Goal: Task Accomplishment & Management: Manage account settings

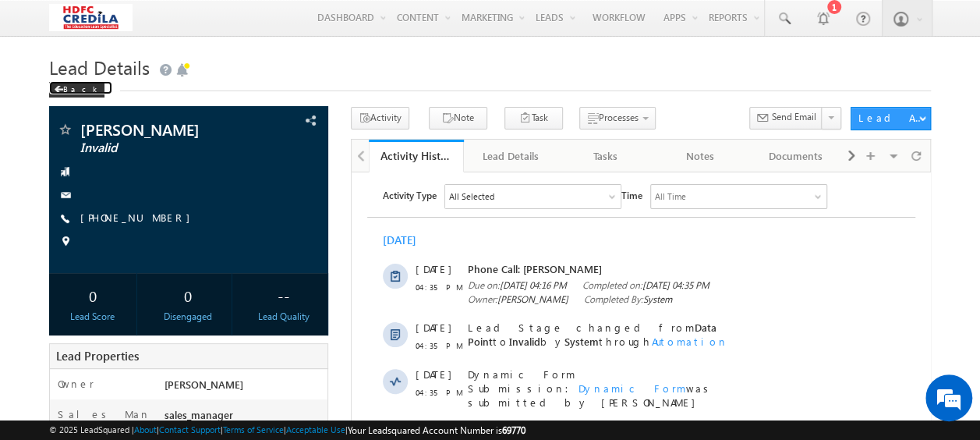
drag, startPoint x: 63, startPoint y: 94, endPoint x: 285, endPoint y: 66, distance: 224.0
click at [63, 94] on div "Back" at bounding box center [76, 90] width 55 height 16
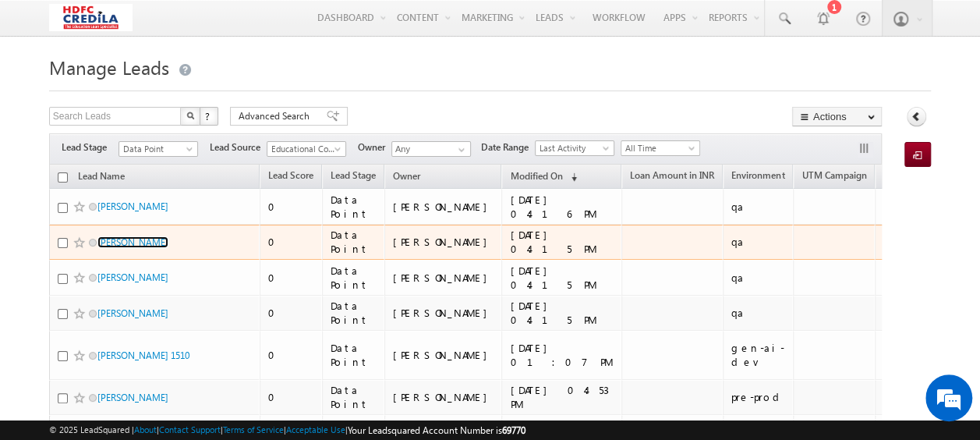
drag, startPoint x: 130, startPoint y: 239, endPoint x: 427, endPoint y: 256, distance: 296.8
click at [131, 239] on link "[PERSON_NAME]" at bounding box center [132, 242] width 71 height 12
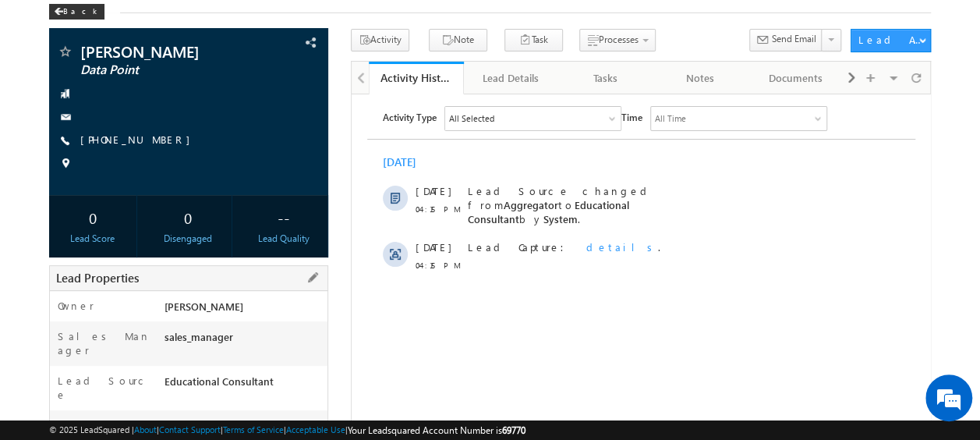
scroll to position [234, 0]
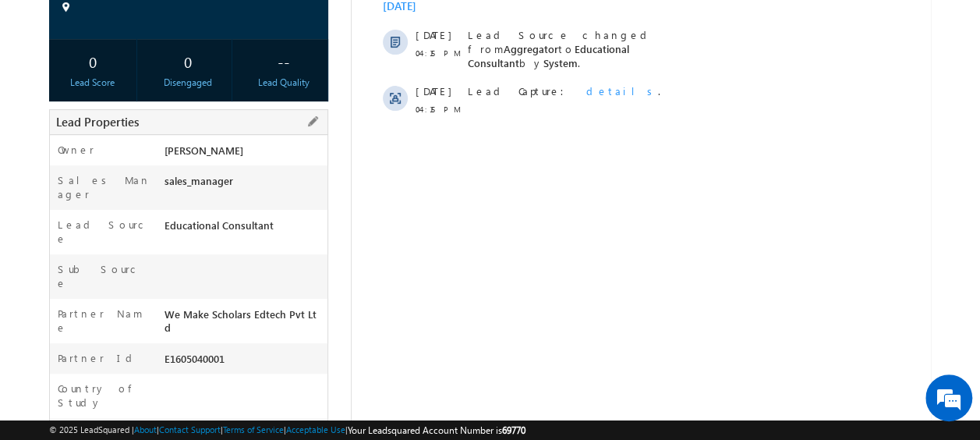
click at [189, 426] on div "L251015000017" at bounding box center [244, 437] width 166 height 22
copy div "L251015000017"
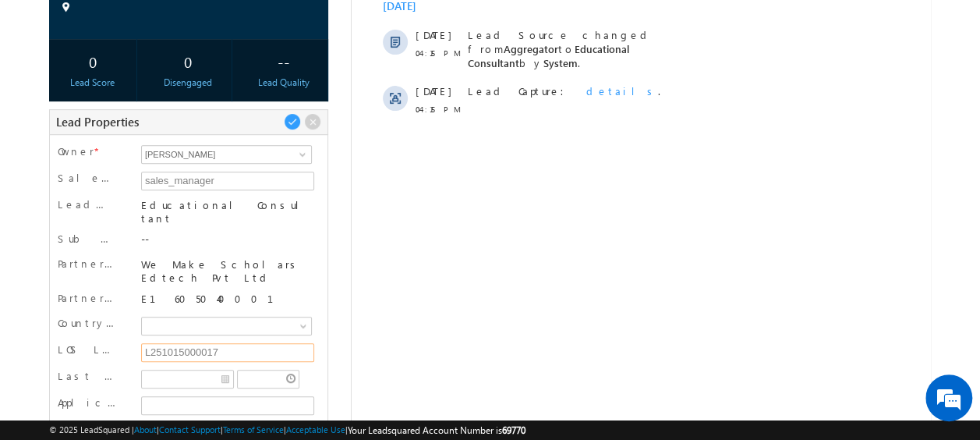
drag, startPoint x: 218, startPoint y: 331, endPoint x: 137, endPoint y: 328, distance: 81.2
click at [137, 342] on div "L251015000017" at bounding box center [226, 353] width 178 height 23
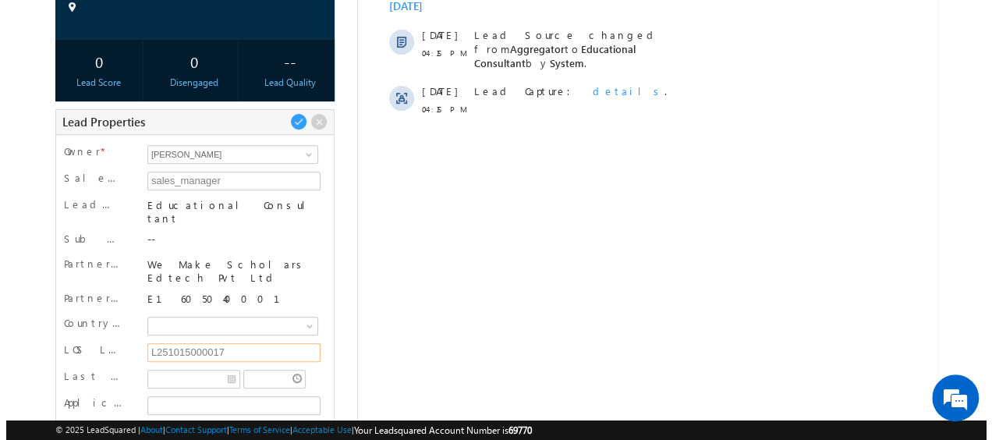
scroll to position [0, 0]
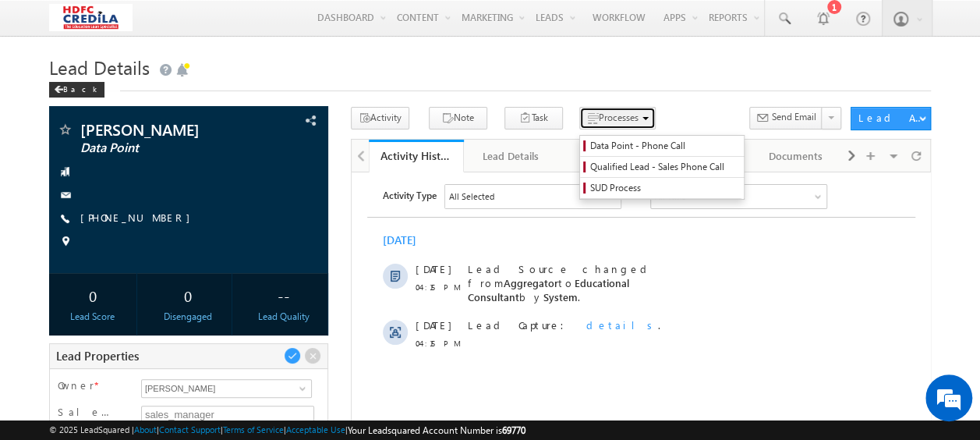
click at [604, 126] on button "Processes" at bounding box center [617, 118] width 76 height 23
click at [618, 139] on span "Data Point - Phone Call" at bounding box center [664, 146] width 148 height 14
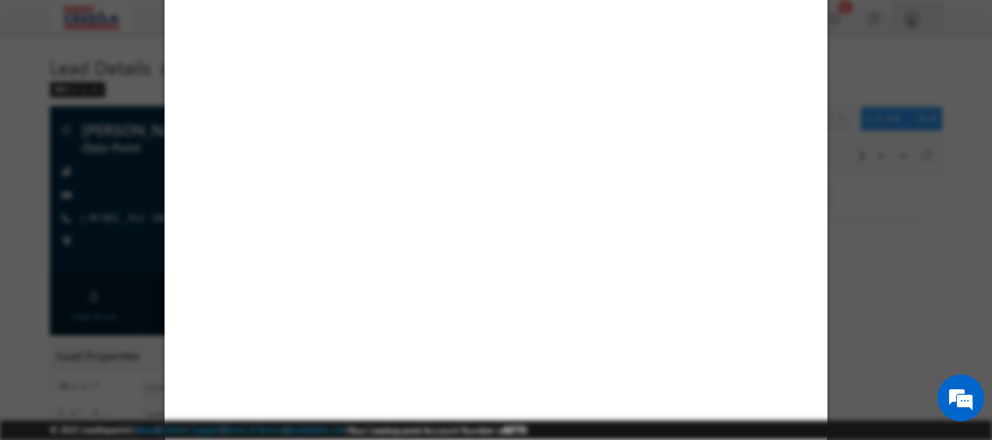
select select "Educational Consultant"
select select "MXOthers"
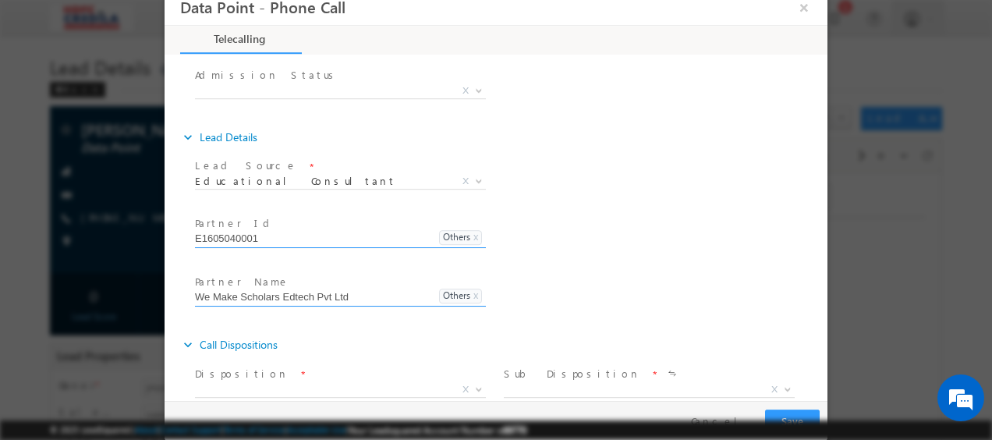
scroll to position [348, 0]
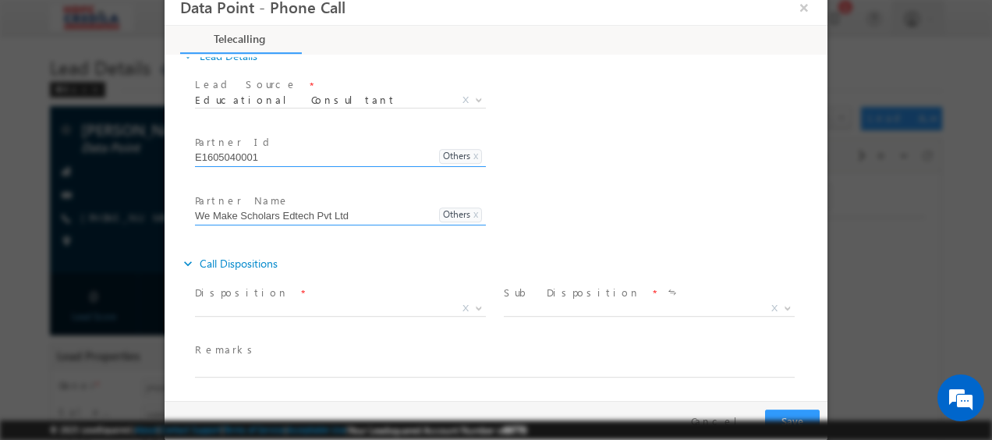
click at [334, 297] on span "Disposition *" at bounding box center [339, 293] width 288 height 17
click at [328, 305] on span "X" at bounding box center [340, 310] width 291 height 16
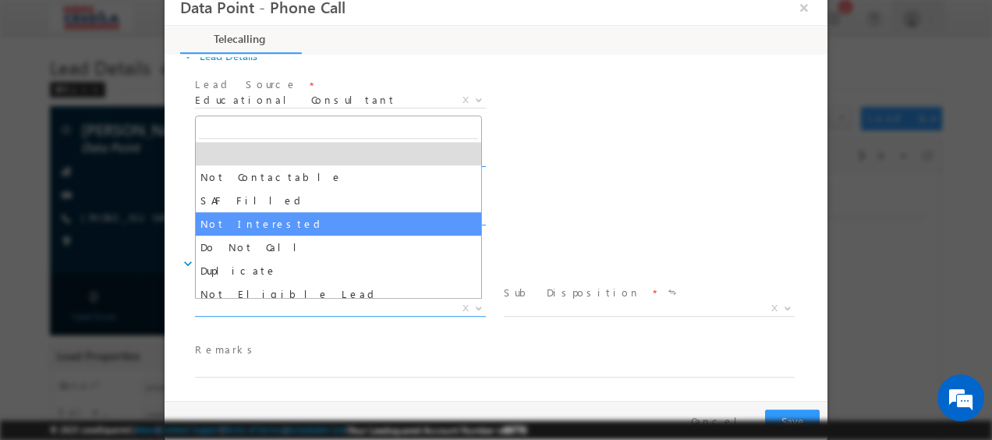
select select "Not Interested"
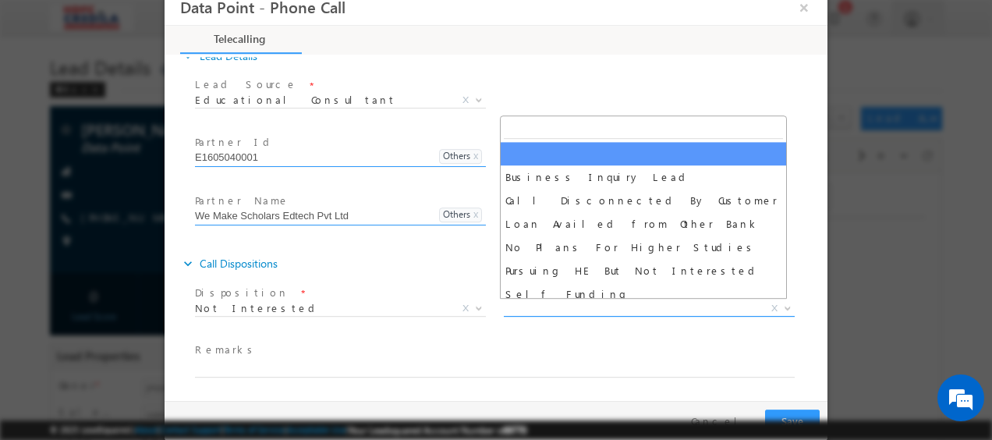
click at [558, 305] on span "X" at bounding box center [649, 310] width 291 height 16
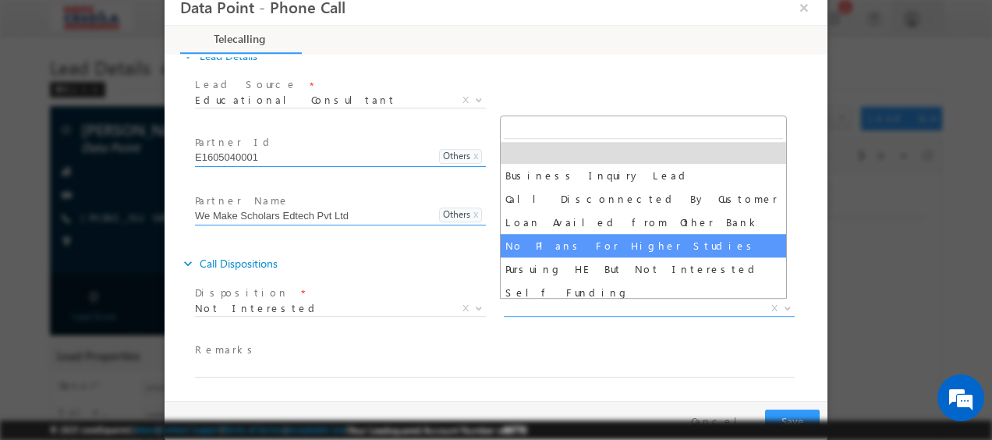
scroll to position [0, 0]
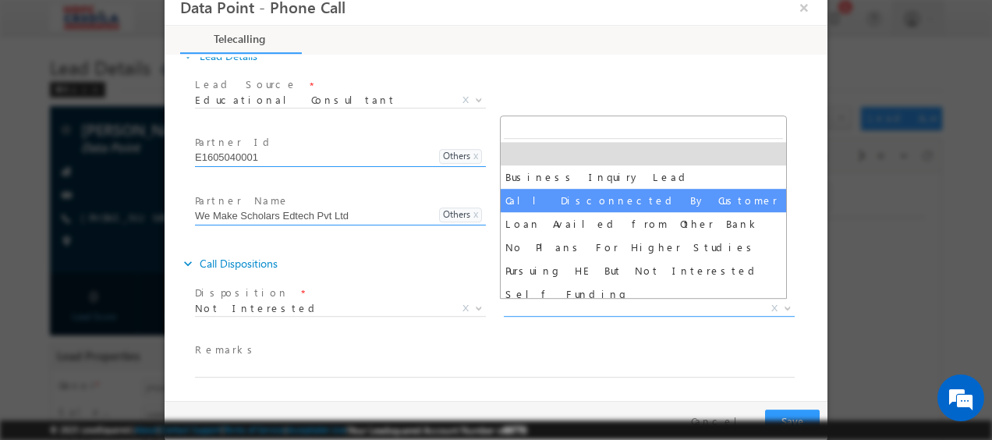
select select "Call Disconnected By Customer"
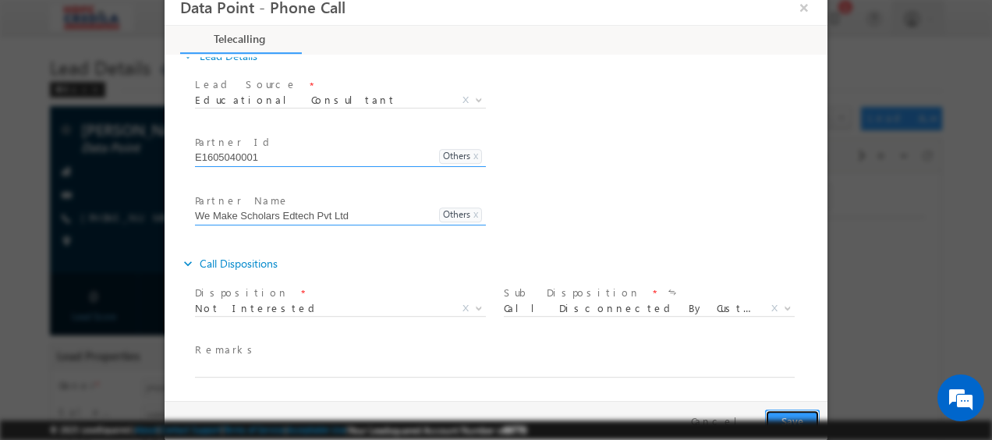
click at [783, 414] on button "Save" at bounding box center [792, 422] width 55 height 24
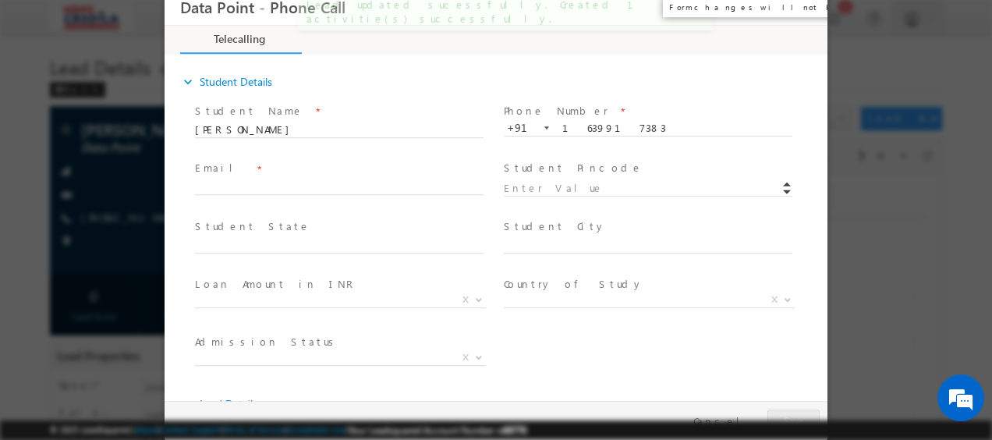
click at [802, 6] on button "×" at bounding box center [804, 8] width 27 height 29
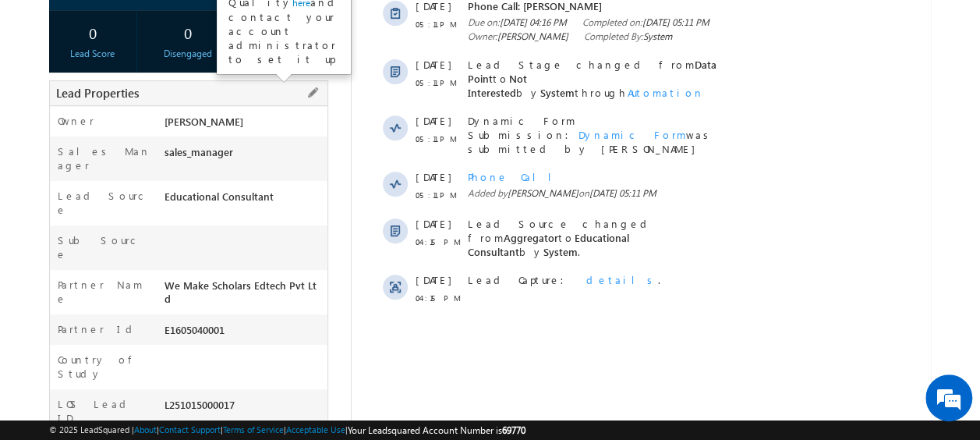
scroll to position [390, 0]
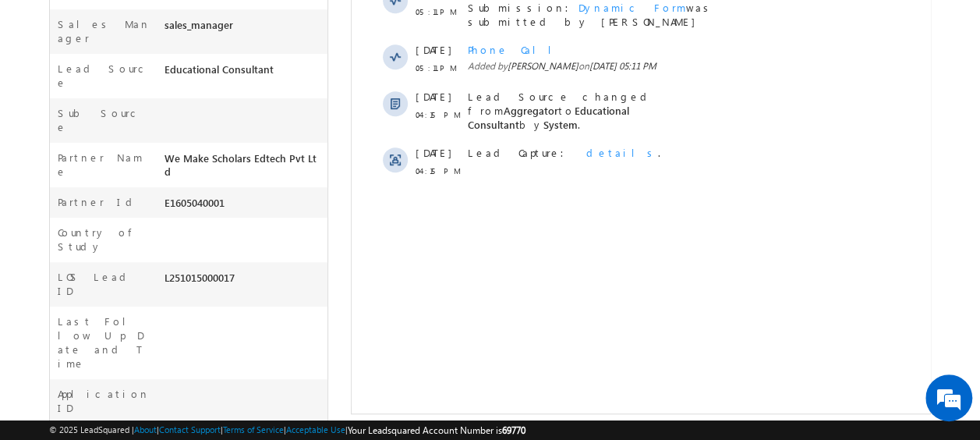
drag, startPoint x: 161, startPoint y: 205, endPoint x: 242, endPoint y: 211, distance: 81.3
click at [242, 270] on div "L251015000017" at bounding box center [244, 281] width 166 height 22
copy div "L251015000017"
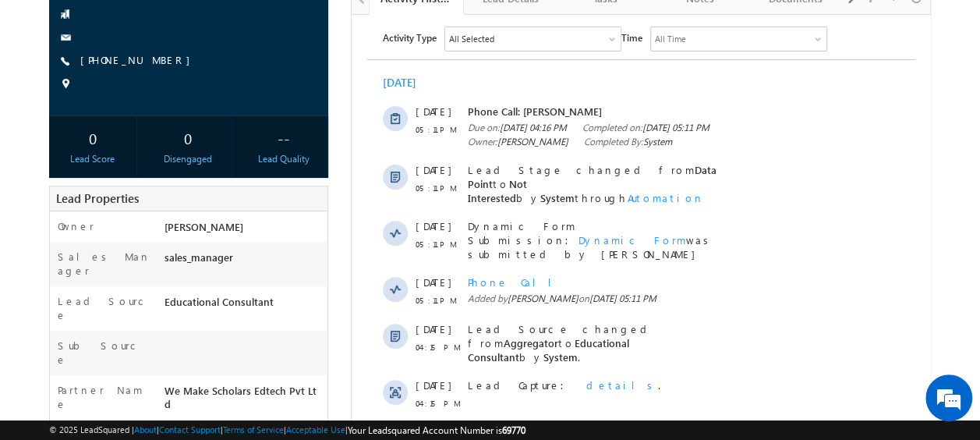
scroll to position [0, 0]
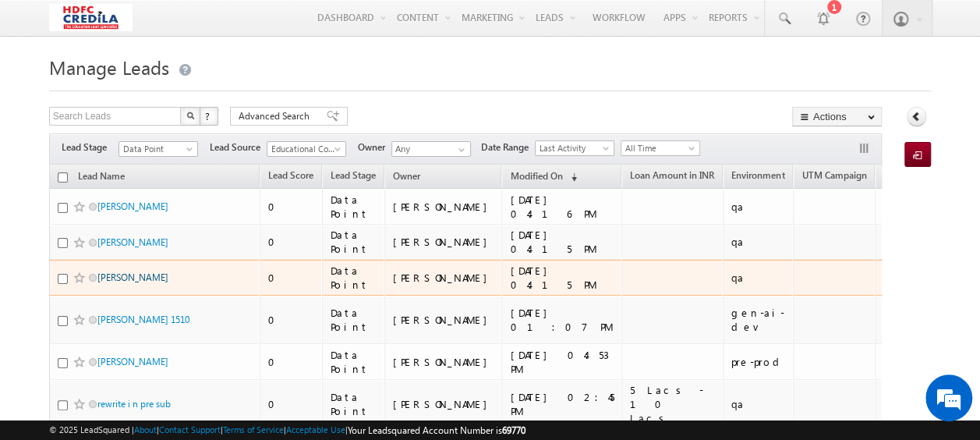
click at [126, 278] on link "[PERSON_NAME]" at bounding box center [132, 277] width 71 height 12
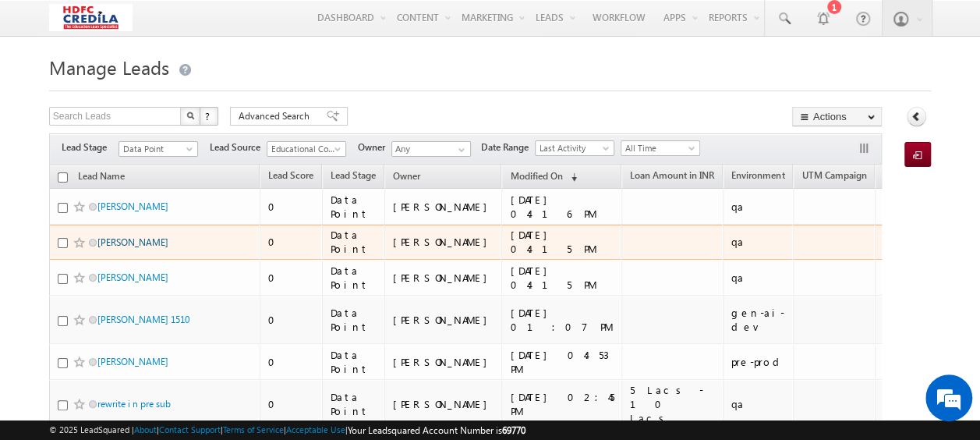
click at [130, 244] on link "[PERSON_NAME]" at bounding box center [132, 242] width 71 height 12
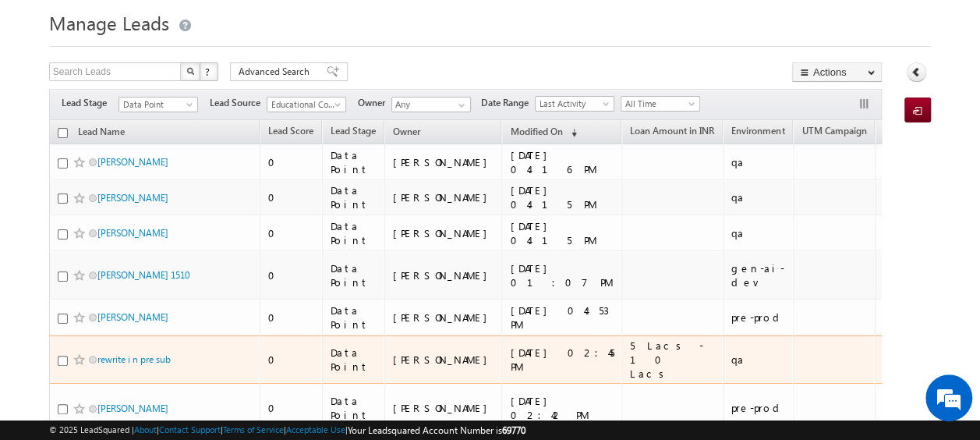
scroll to position [78, 0]
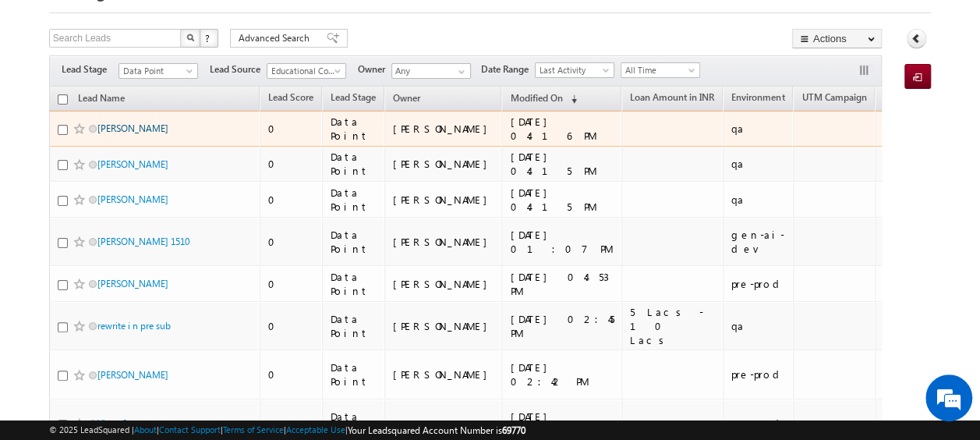
click at [122, 126] on link "[PERSON_NAME]" at bounding box center [132, 128] width 71 height 12
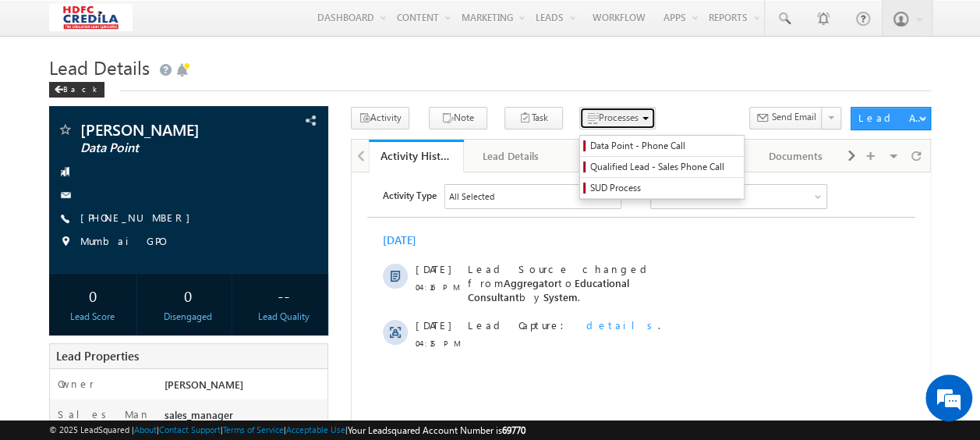
click at [599, 115] on span "Processes" at bounding box center [619, 118] width 40 height 12
click at [611, 145] on span "Data Point - Phone Call" at bounding box center [664, 146] width 148 height 14
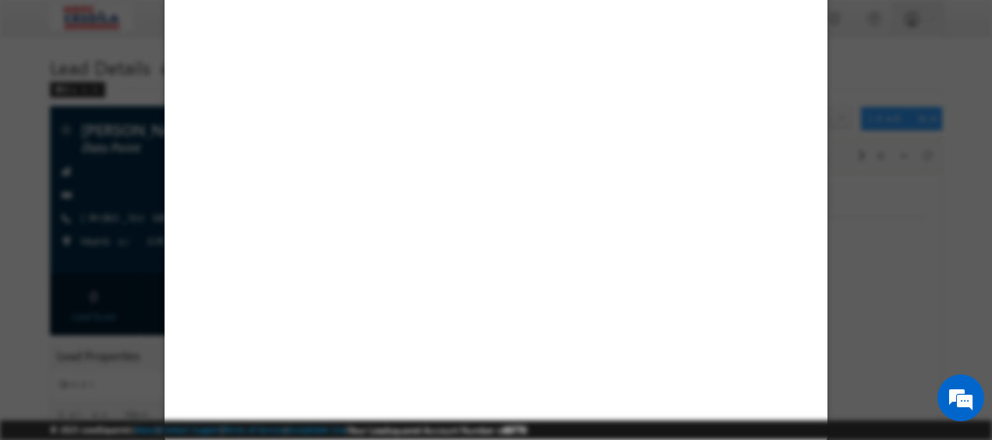
select select "Educational Consultant"
select select "MXOthers"
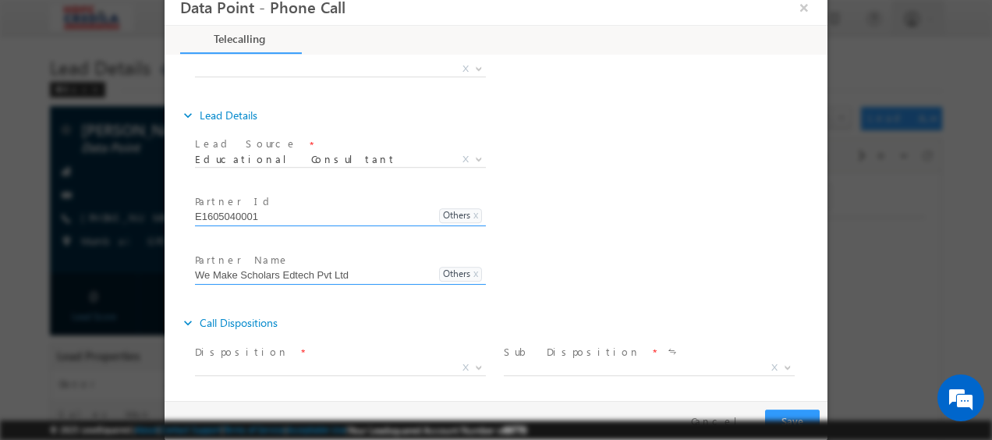
scroll to position [348, 0]
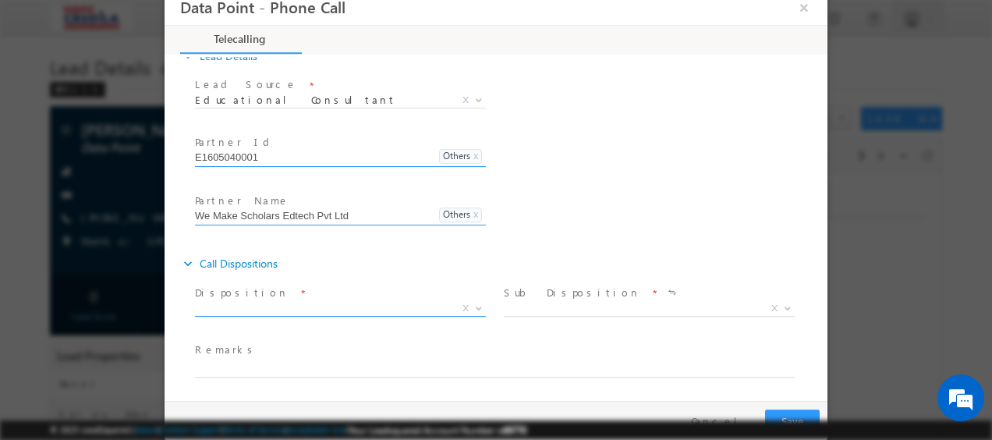
click at [346, 303] on span "X" at bounding box center [340, 310] width 291 height 16
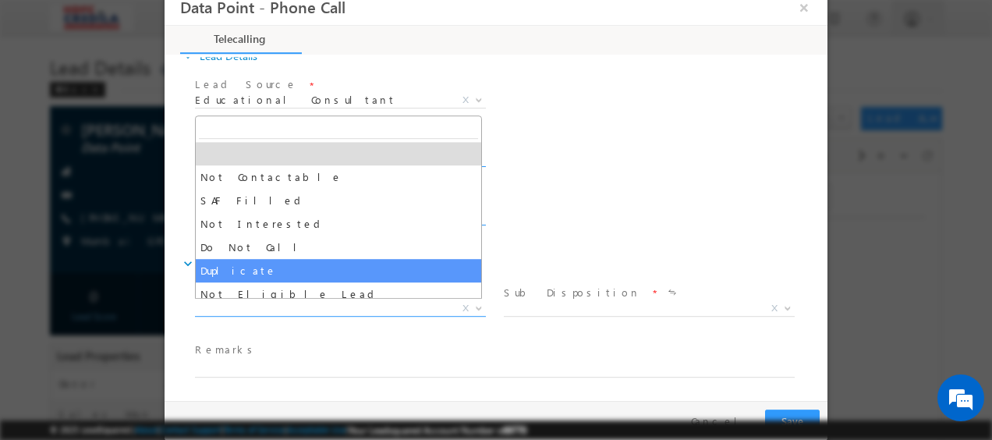
select select "Duplicate"
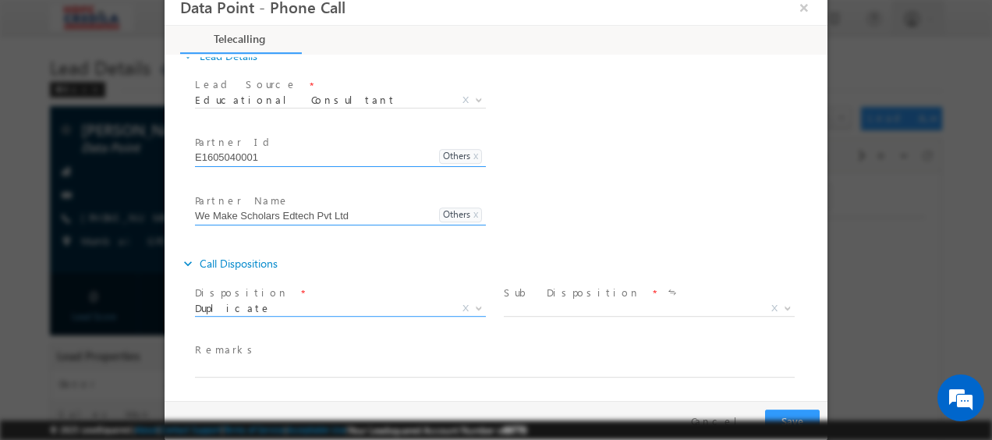
click at [653, 300] on span "*" at bounding box center [654, 293] width 3 height 17
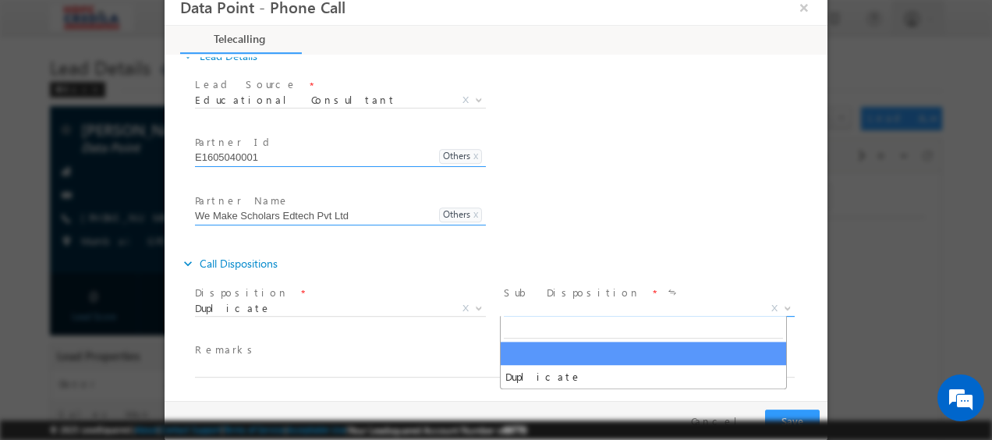
click at [565, 311] on span "X" at bounding box center [649, 310] width 291 height 16
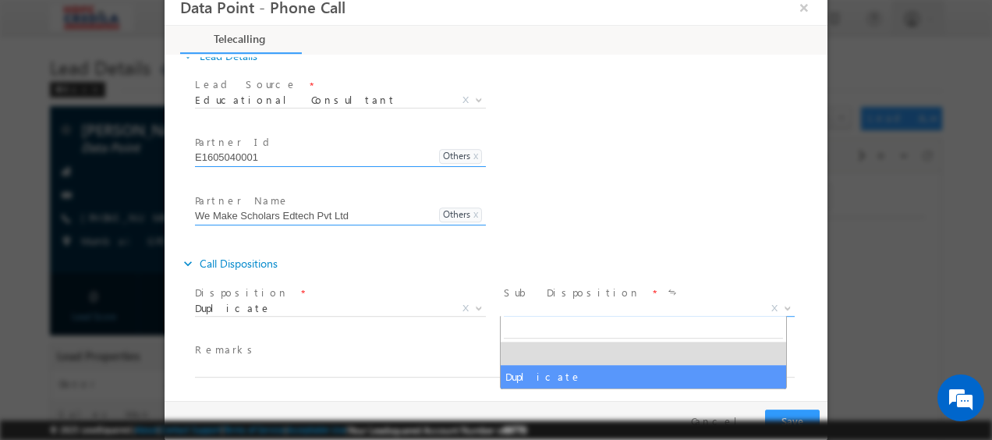
select select "Duplicate"
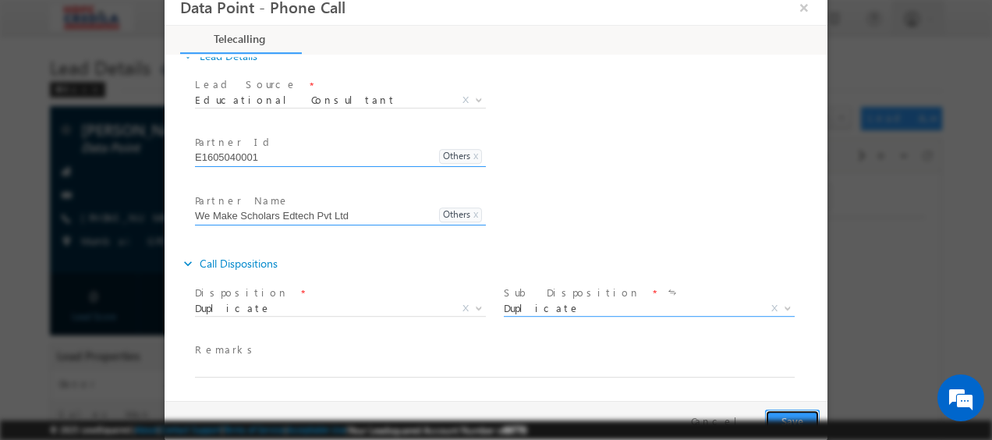
click at [778, 413] on button "Save" at bounding box center [792, 422] width 55 height 24
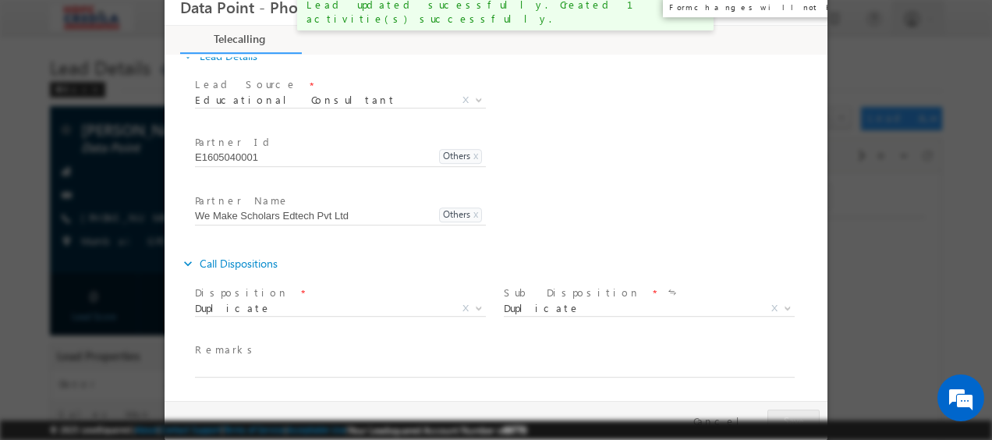
click at [802, 16] on button "×" at bounding box center [804, 8] width 27 height 29
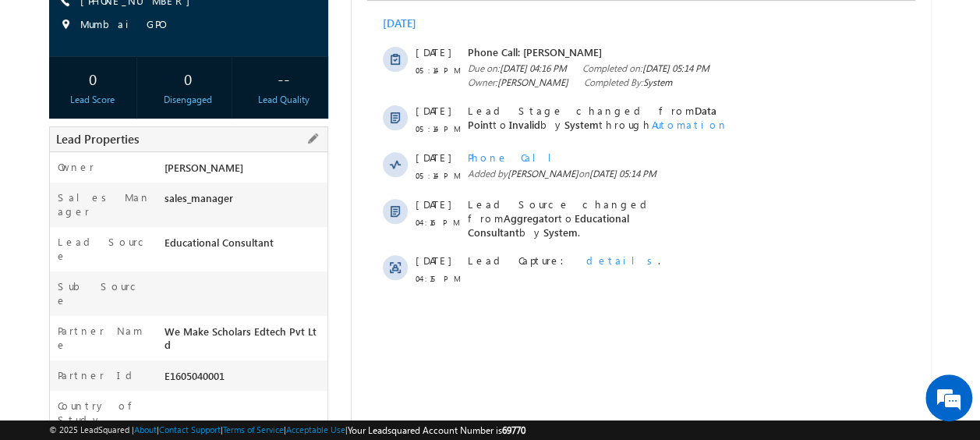
scroll to position [312, 0]
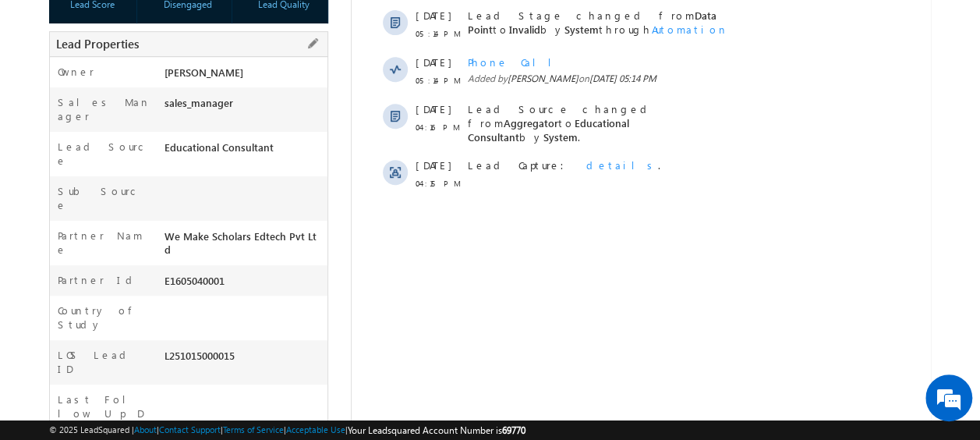
drag, startPoint x: 165, startPoint y: 285, endPoint x: 238, endPoint y: 292, distance: 72.8
click at [238, 348] on div "L251015000015" at bounding box center [244, 359] width 166 height 22
copy div "L251015000015"
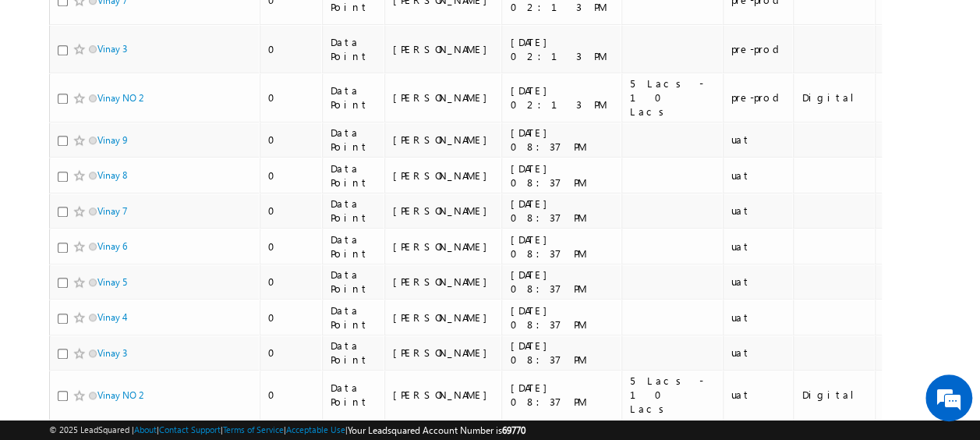
scroll to position [858, 0]
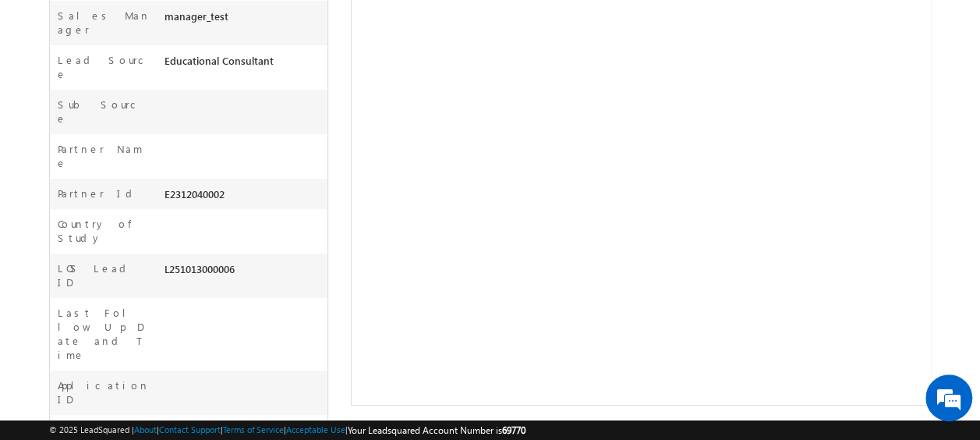
scroll to position [402, 0]
click at [198, 257] on div "L251013000006" at bounding box center [244, 268] width 166 height 22
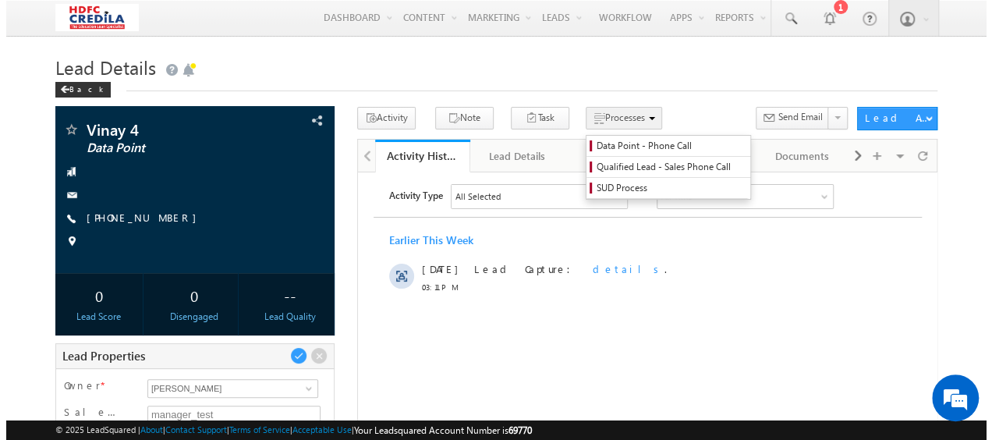
scroll to position [0, 0]
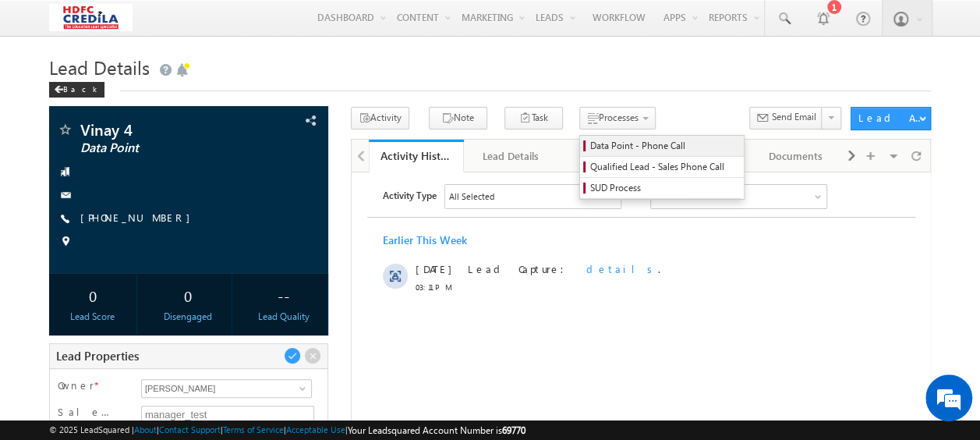
click at [613, 148] on span "Data Point - Phone Call" at bounding box center [664, 146] width 148 height 14
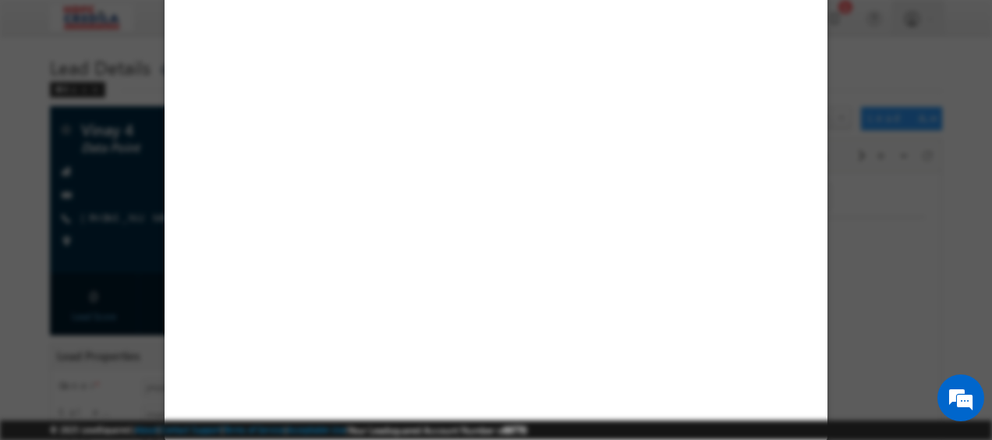
select select "Educational Consultant"
select select "MXOthers"
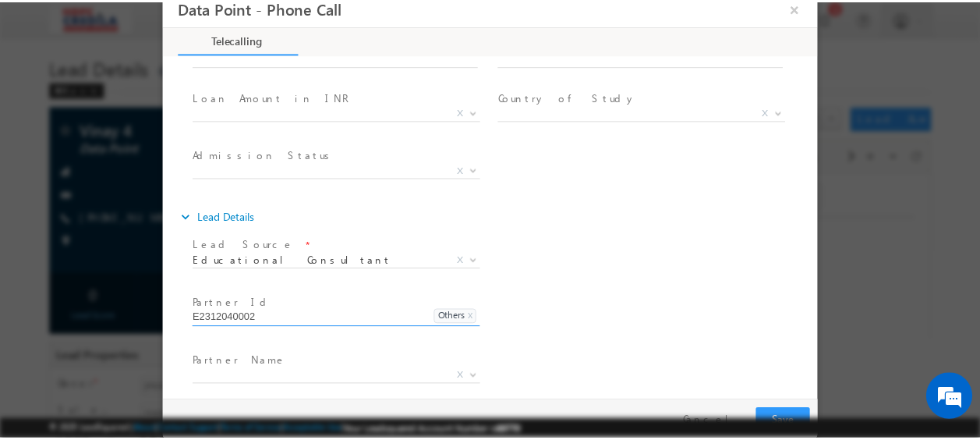
scroll to position [347, 0]
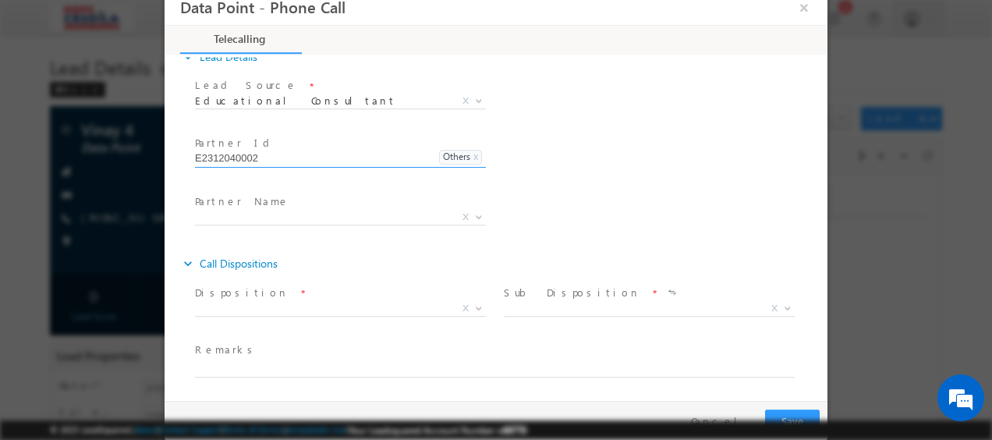
click at [342, 296] on span "Disposition *" at bounding box center [339, 293] width 288 height 17
click at [338, 310] on span "X" at bounding box center [340, 310] width 291 height 16
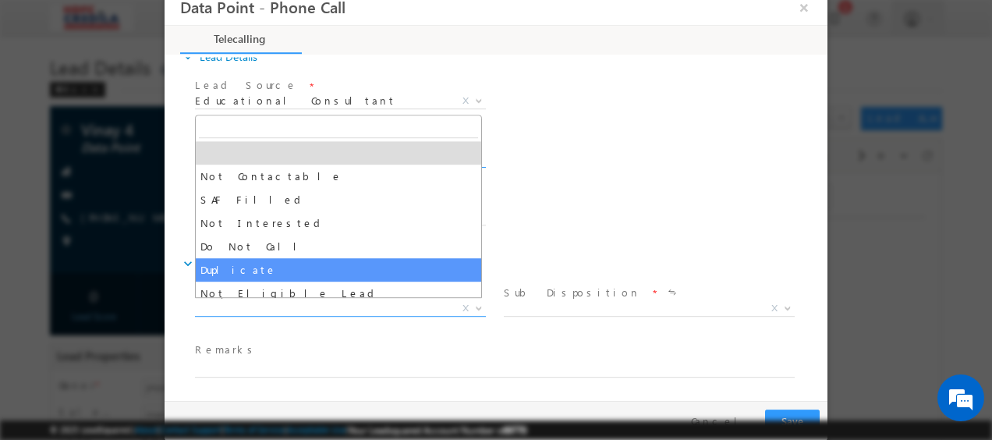
select select "Duplicate"
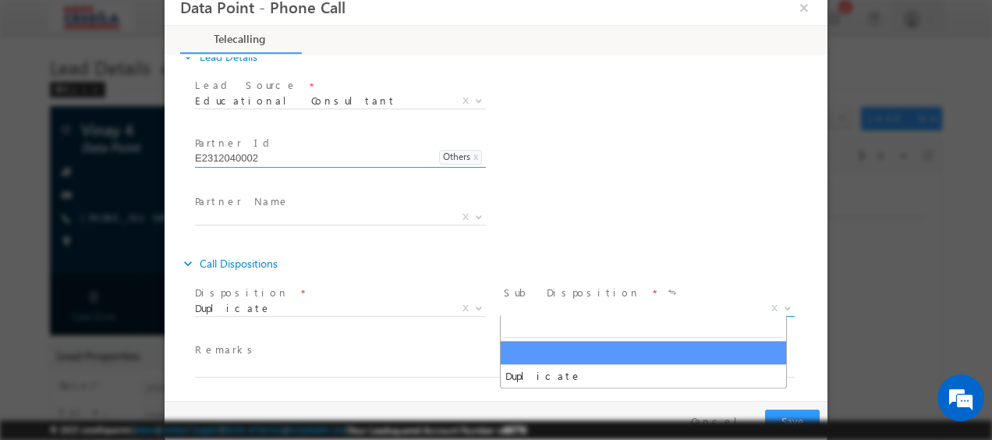
click at [603, 305] on span "X" at bounding box center [649, 310] width 291 height 16
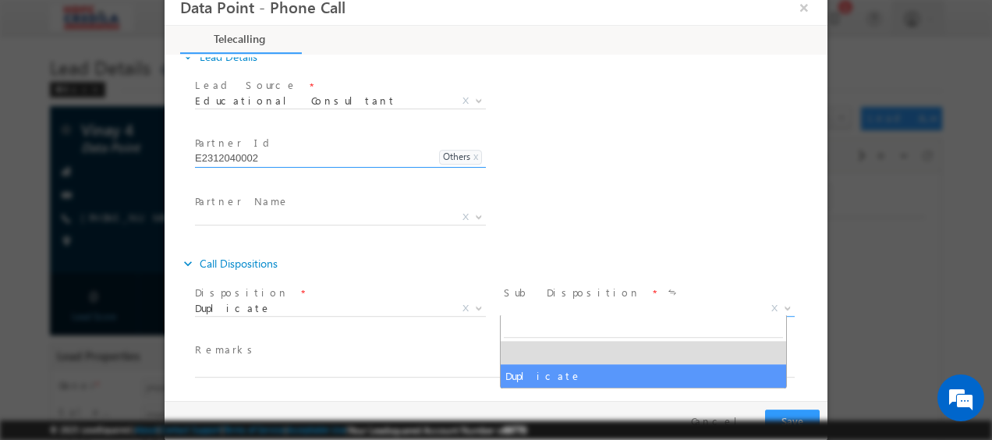
select select "Duplicate"
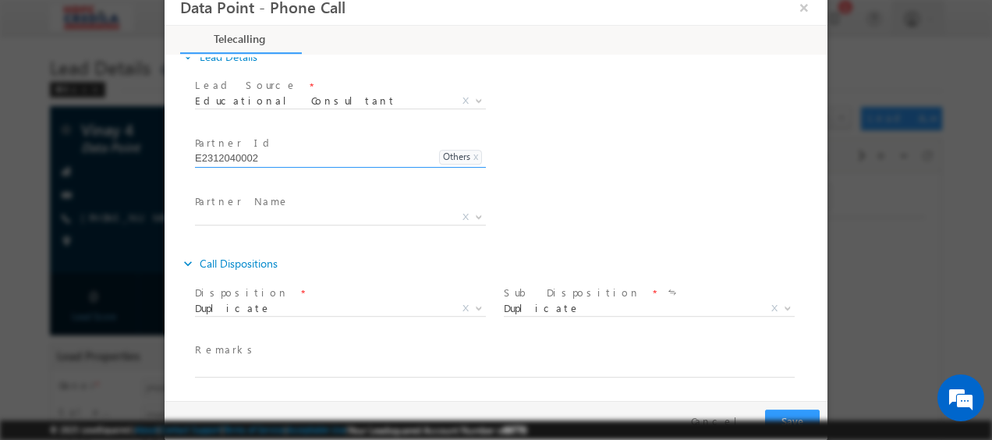
click at [0, 279] on html "Menu Vinay Rykala vinay .ryak ala@c redil a.com" at bounding box center [496, 421] width 992 height 843
click at [64, 271] on div at bounding box center [496, 220] width 992 height 440
drag, startPoint x: 56, startPoint y: 339, endPoint x: 124, endPoint y: 281, distance: 89.6
click at [55, 338] on div at bounding box center [496, 220] width 992 height 440
click at [808, 5] on button "×" at bounding box center [804, 8] width 27 height 29
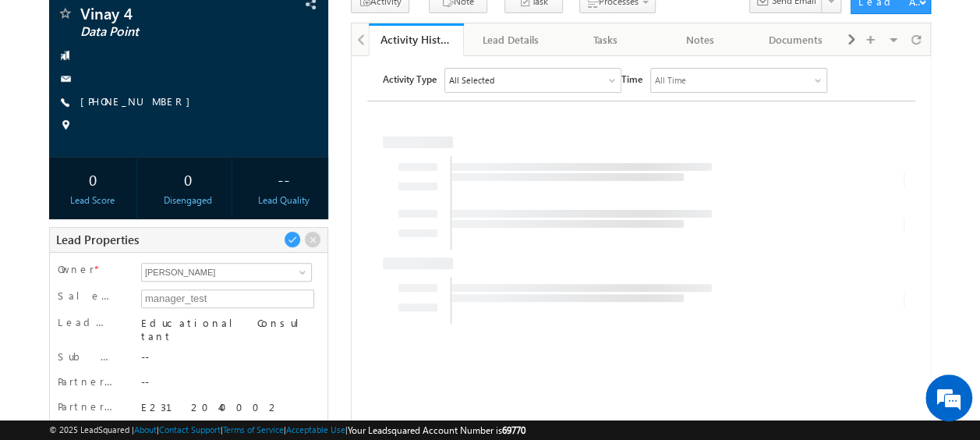
scroll to position [156, 0]
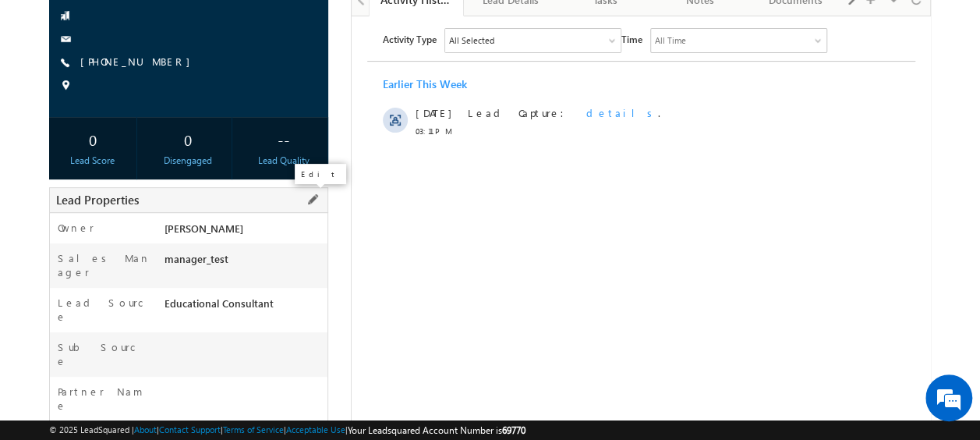
click at [312, 196] on span at bounding box center [312, 199] width 17 height 17
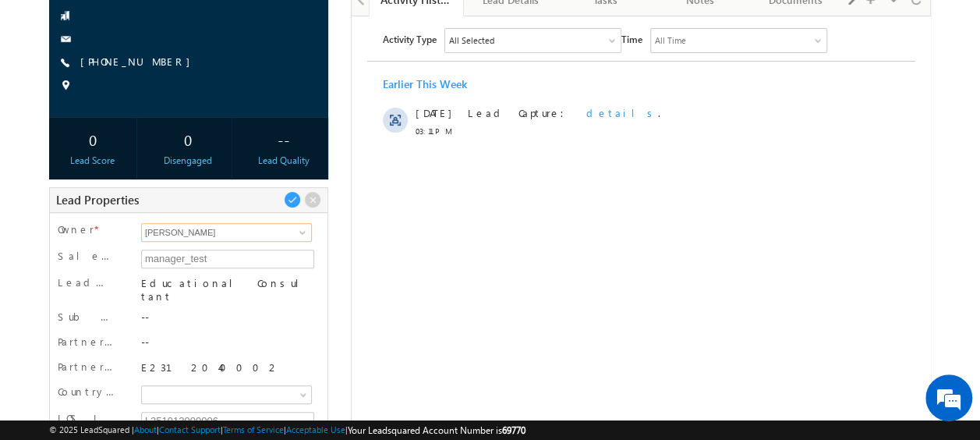
click at [207, 234] on input "[PERSON_NAME]" at bounding box center [226, 232] width 171 height 19
click at [246, 231] on input "[PERSON_NAME]" at bounding box center [226, 232] width 171 height 19
click at [301, 231] on span at bounding box center [302, 232] width 12 height 12
click at [299, 231] on span at bounding box center [302, 232] width 12 height 12
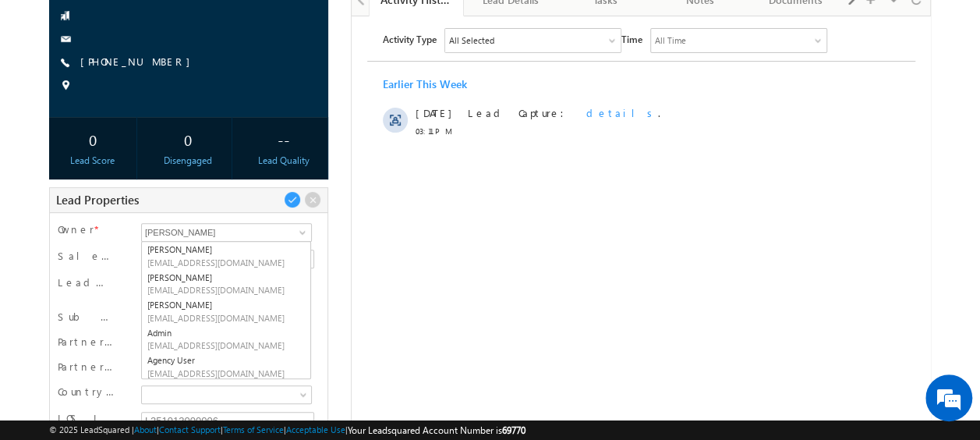
click at [37, 242] on body "Menu Vinay Rykala vinay .ryak ala@c redil a.com" at bounding box center [490, 283] width 980 height 878
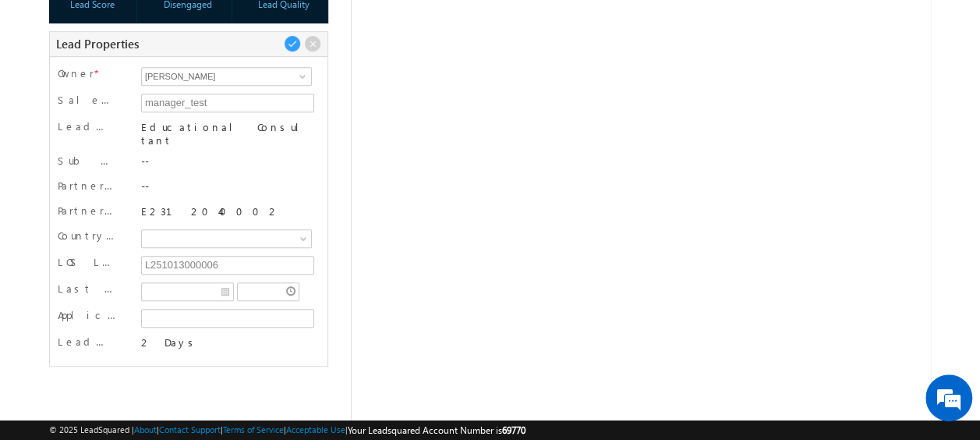
scroll to position [78, 0]
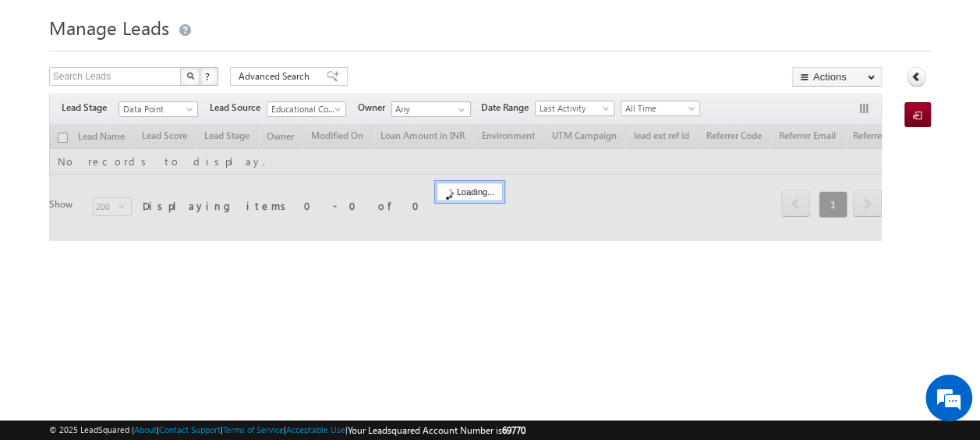
scroll to position [41, 0]
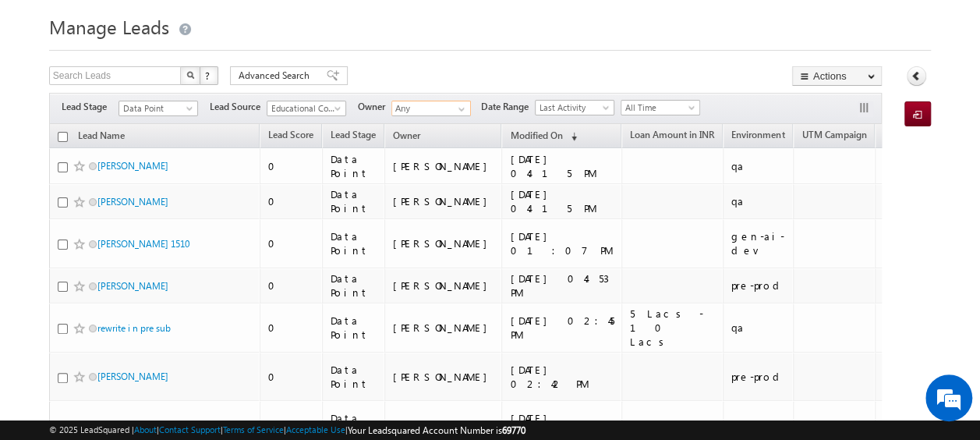
click at [430, 106] on input "Any" at bounding box center [431, 109] width 80 height 16
click at [455, 106] on span at bounding box center [461, 109] width 12 height 12
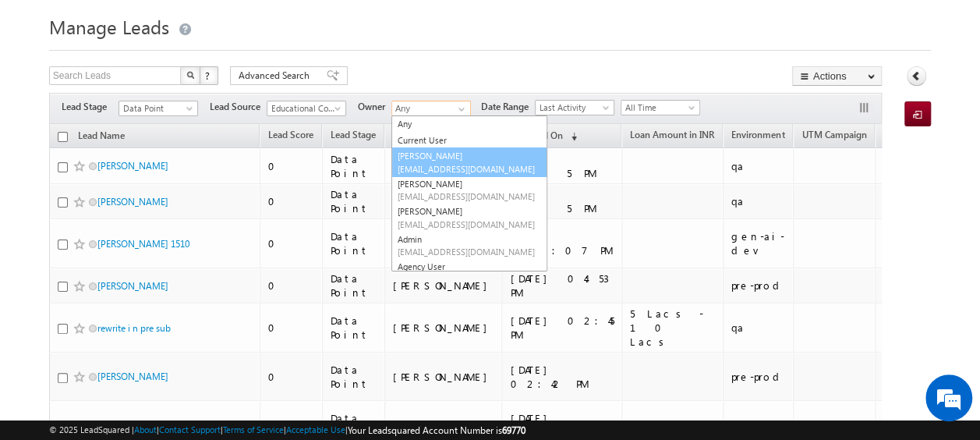
click at [454, 158] on link "Abdul Raheem abdul.raheem3@hdfccredila.com" at bounding box center [469, 162] width 156 height 30
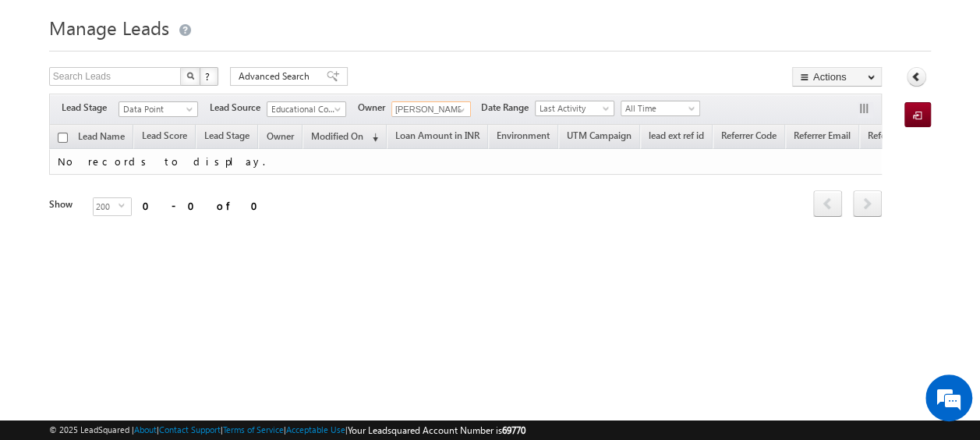
scroll to position [0, 0]
click at [451, 108] on link at bounding box center [459, 110] width 19 height 16
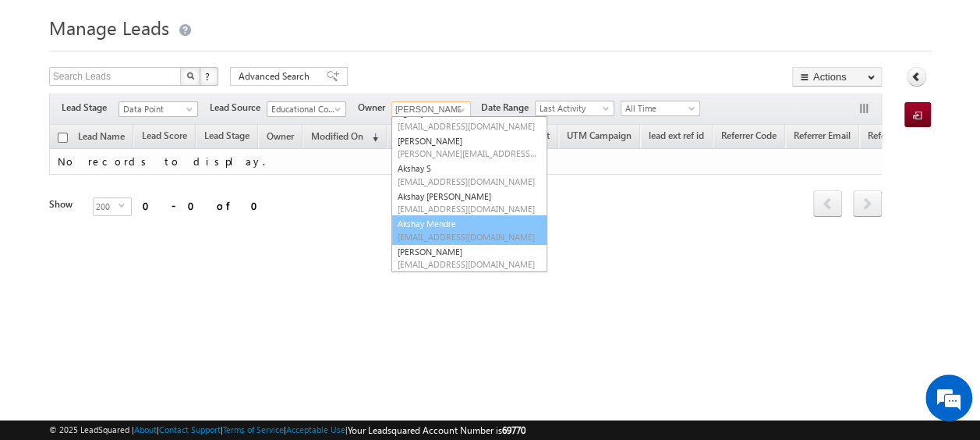
scroll to position [156, 0]
click at [435, 229] on span "akshaym3@eduloanservice.com" at bounding box center [468, 235] width 140 height 12
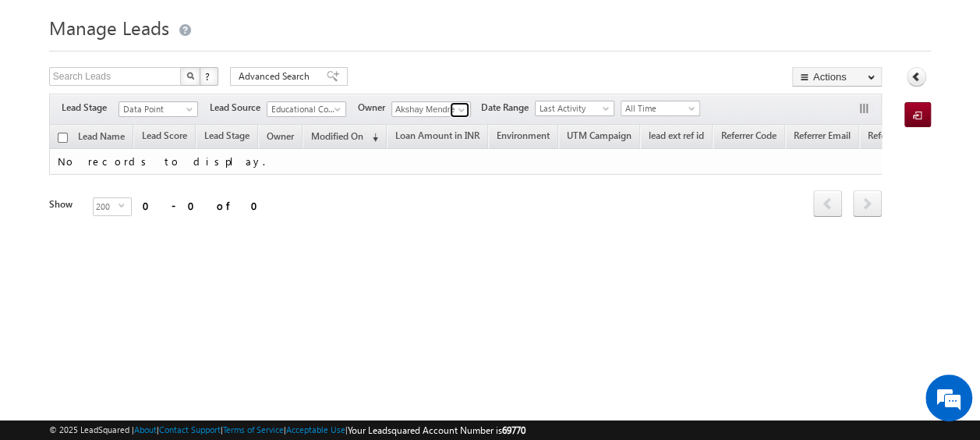
click at [455, 106] on span at bounding box center [461, 110] width 12 height 12
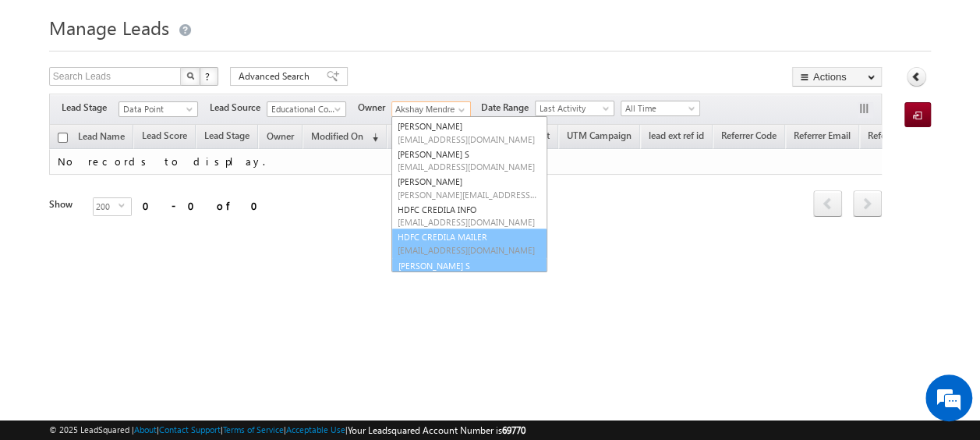
scroll to position [710, 0]
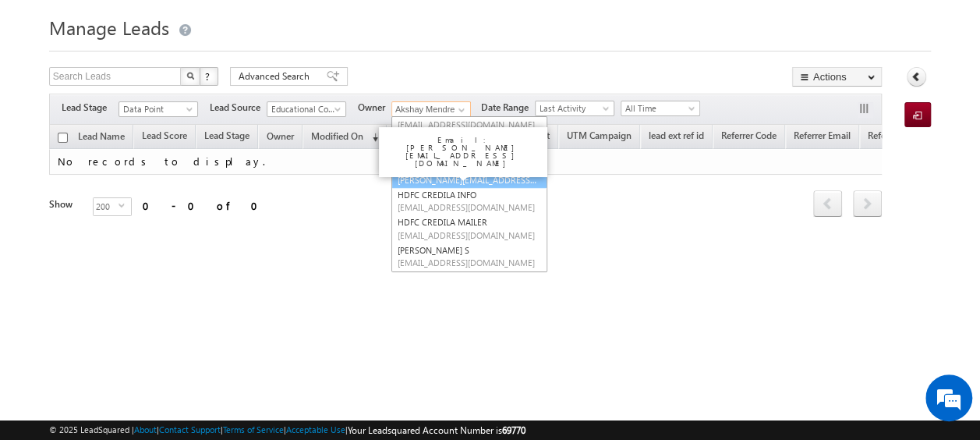
click at [451, 167] on link "Harshal Wagh harshal.wagh3@eduloanservice.com" at bounding box center [469, 173] width 156 height 30
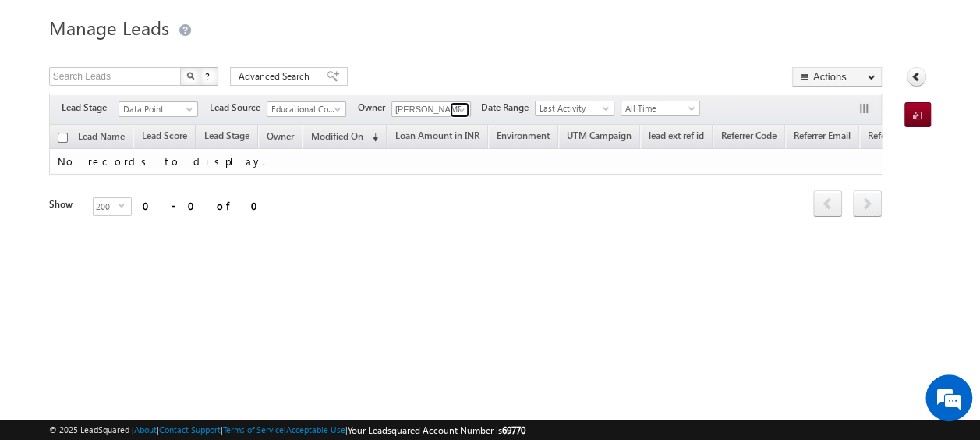
click at [451, 105] on link at bounding box center [459, 110] width 19 height 16
click at [463, 108] on span at bounding box center [461, 110] width 12 height 12
click at [454, 108] on link at bounding box center [459, 110] width 19 height 16
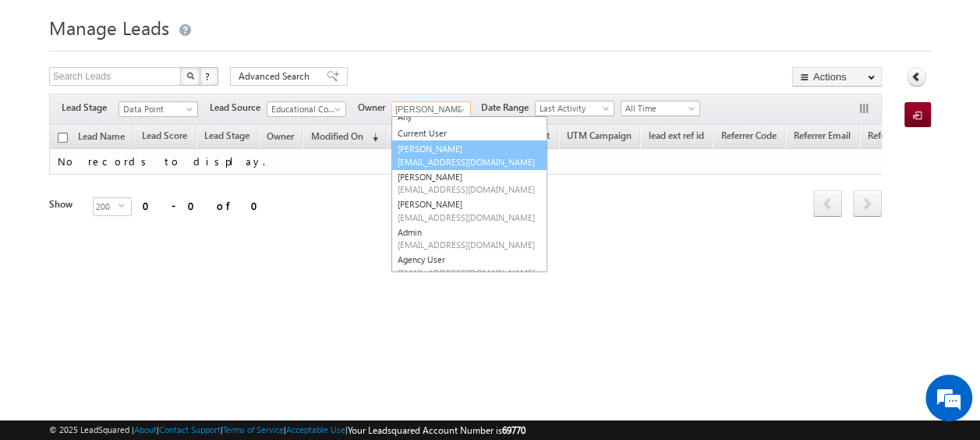
scroll to position [0, 0]
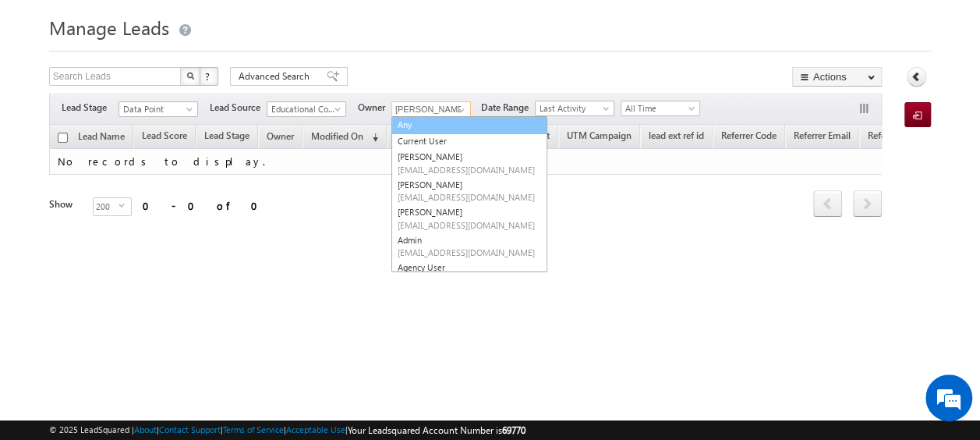
click at [434, 121] on link "Any" at bounding box center [469, 125] width 156 height 18
type input "Any"
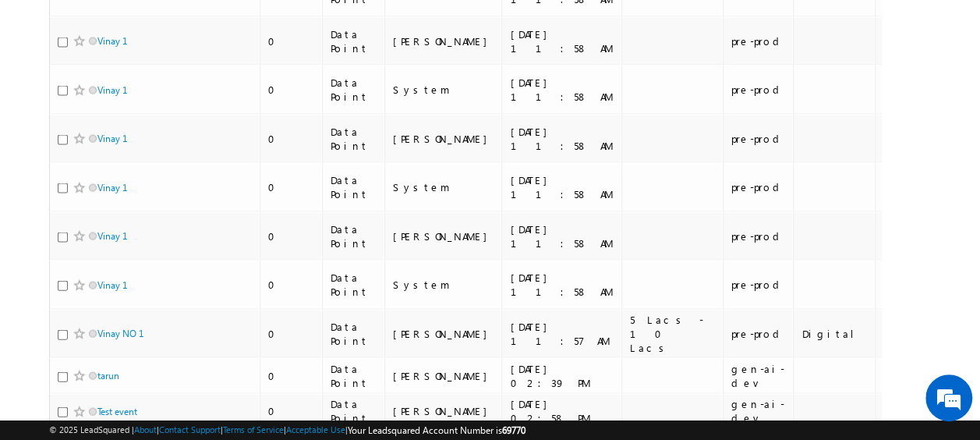
scroll to position [4564, 0]
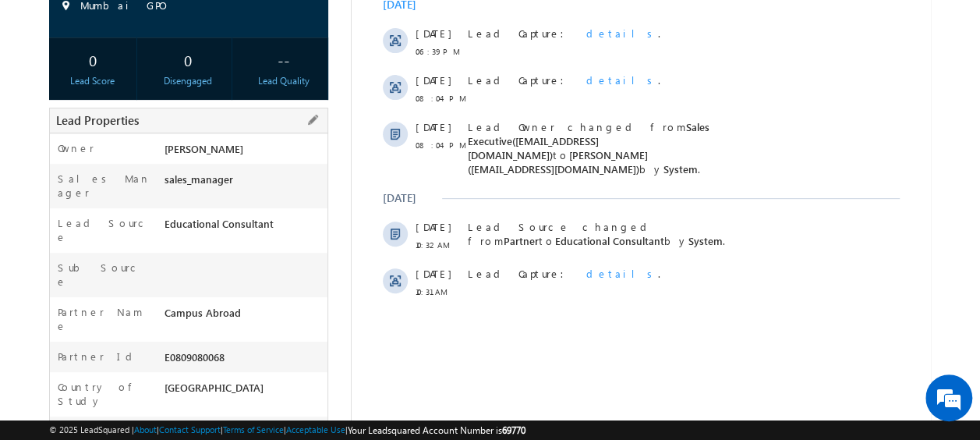
scroll to position [312, 0]
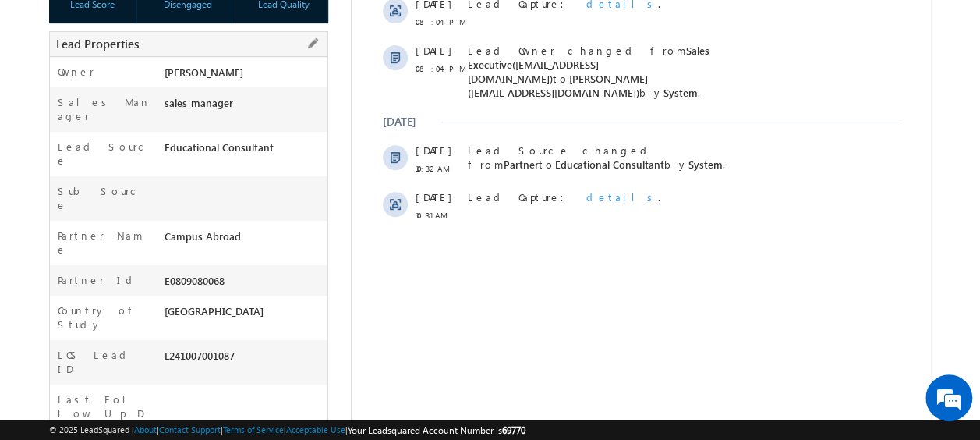
drag, startPoint x: 245, startPoint y: 282, endPoint x: 165, endPoint y: 285, distance: 79.6
click at [165, 348] on div "L241007001087" at bounding box center [244, 359] width 166 height 22
copy div "L241007001087"
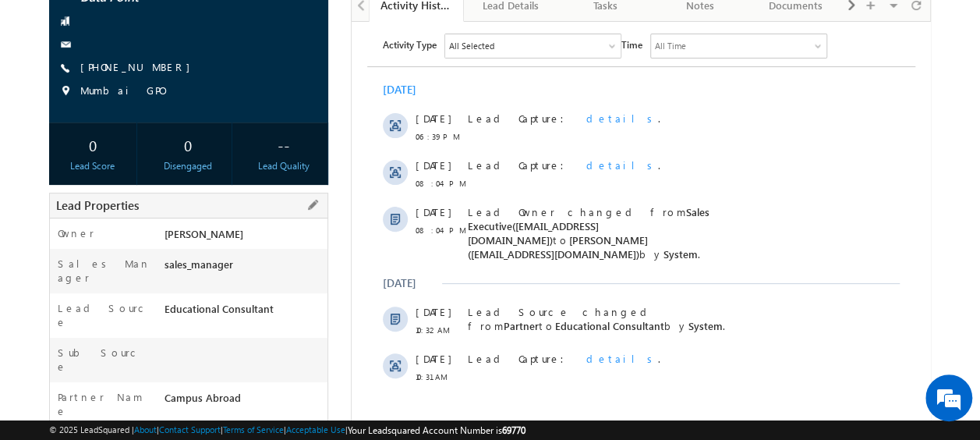
scroll to position [78, 0]
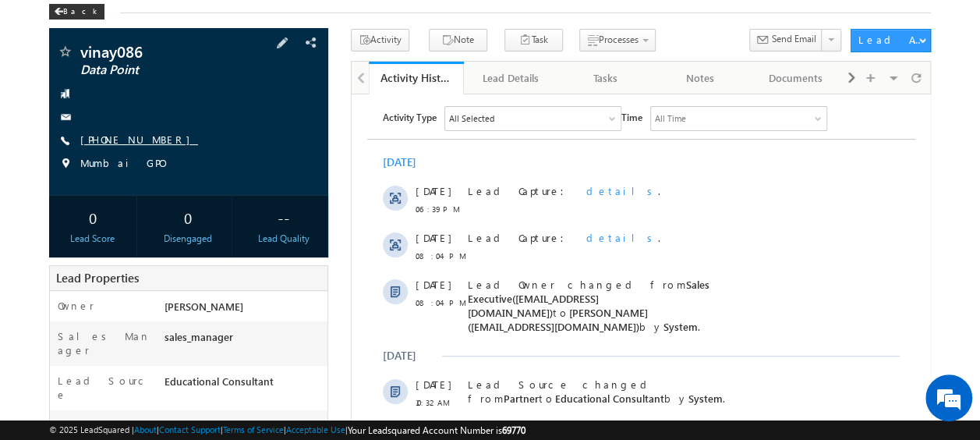
drag, startPoint x: 164, startPoint y: 136, endPoint x: 156, endPoint y: 140, distance: 8.4
click at [156, 140] on div "[PHONE_NUMBER]" at bounding box center [189, 141] width 264 height 16
copy div "[PHONE_NUMBER]"
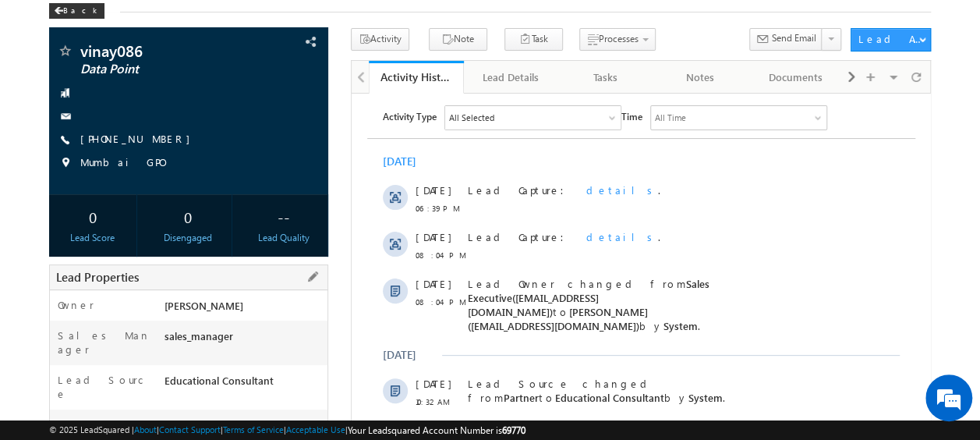
scroll to position [156, 0]
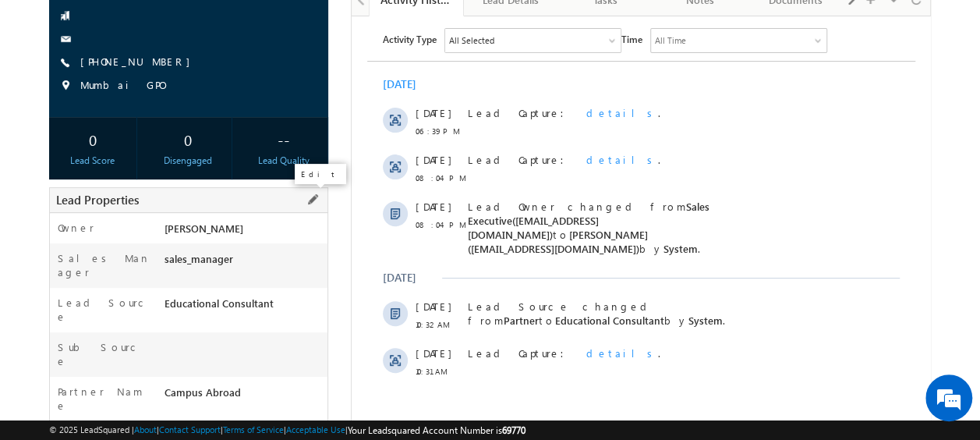
click at [318, 197] on span at bounding box center [312, 199] width 17 height 17
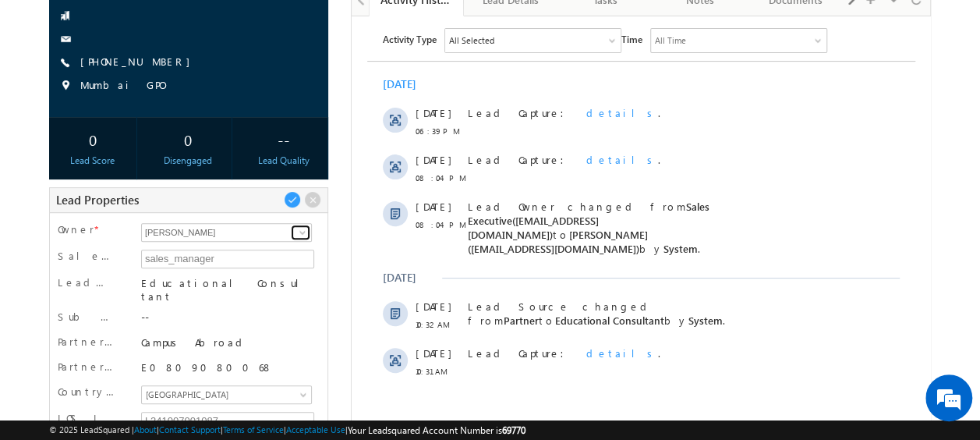
click at [294, 229] on link at bounding box center [300, 233] width 19 height 16
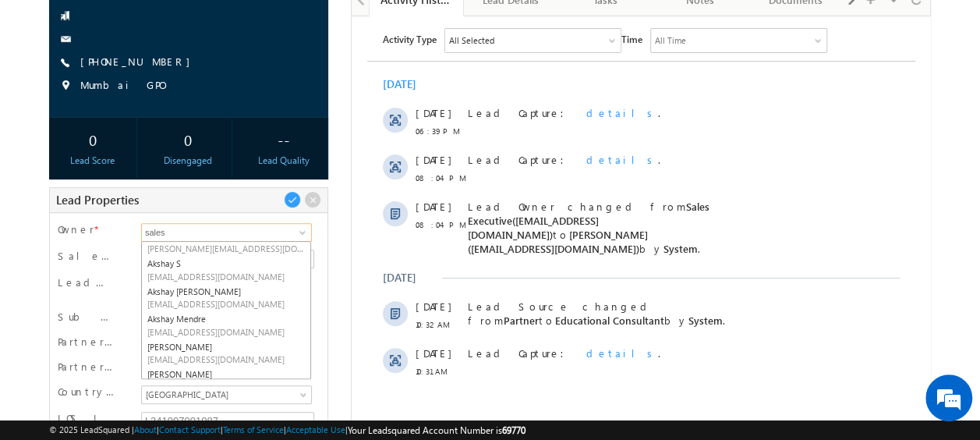
scroll to position [0, 0]
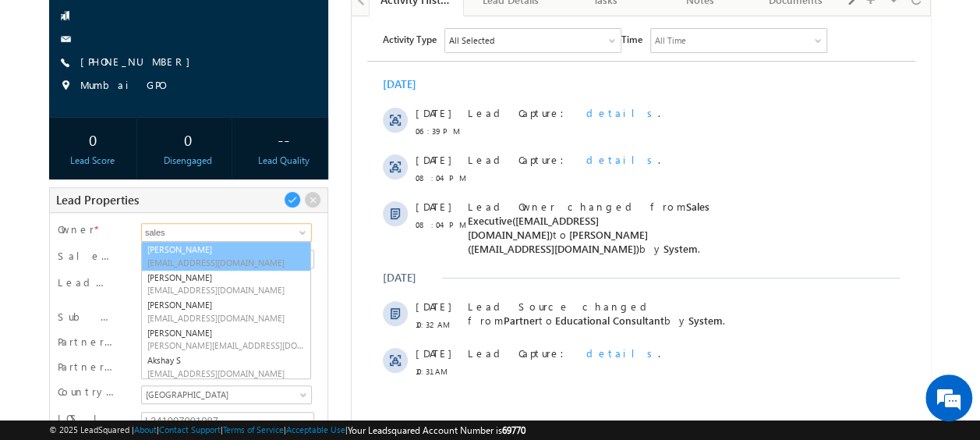
type input "sales"
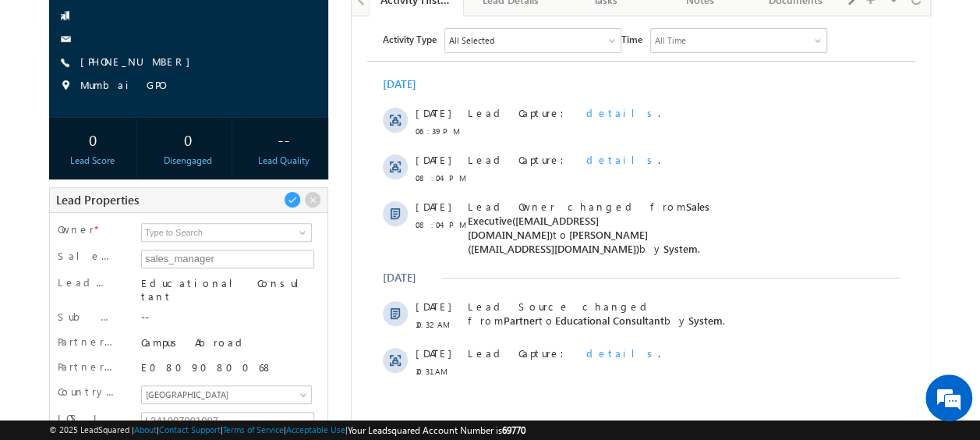
click at [0, 188] on html "Menu [PERSON_NAME] vinay .ryak ala@c redil [DOMAIN_NAME]" at bounding box center [490, 265] width 980 height 843
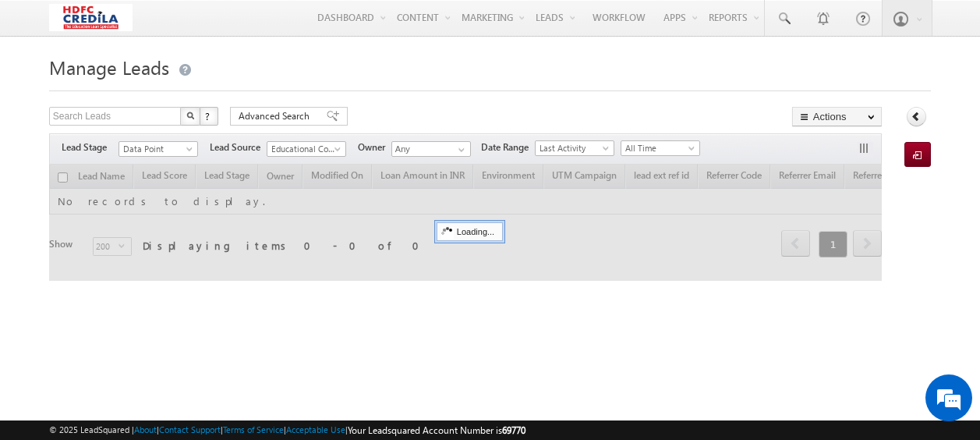
scroll to position [41, 0]
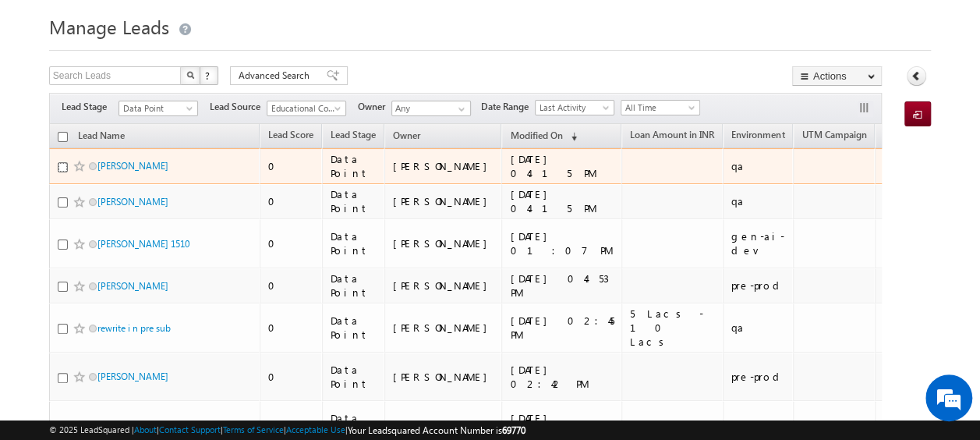
click at [61, 165] on input "checkbox" at bounding box center [63, 167] width 10 height 10
checkbox input "true"
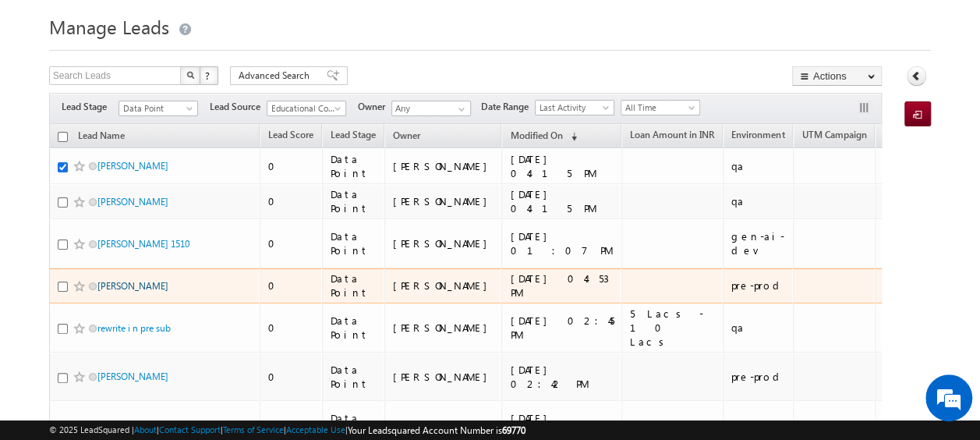
scroll to position [0, 0]
click at [129, 280] on link "[PERSON_NAME]" at bounding box center [132, 286] width 71 height 12
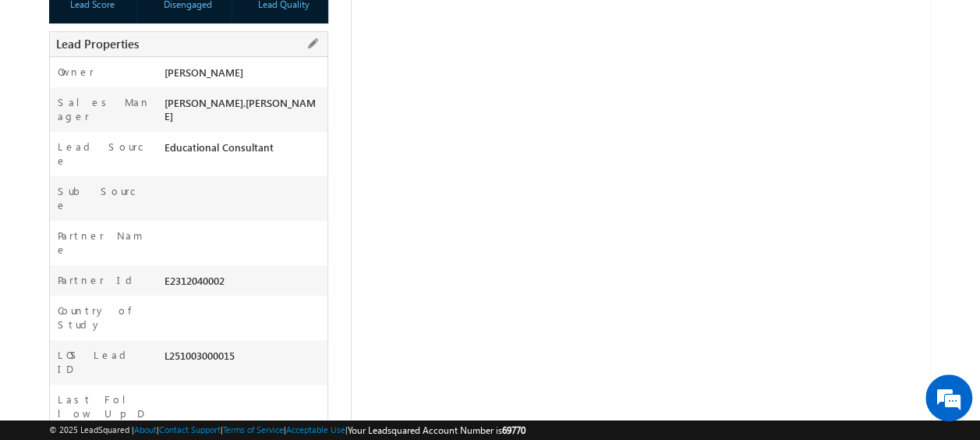
click at [204, 273] on div "E2312040002" at bounding box center [244, 284] width 166 height 22
copy div "E2312040002"
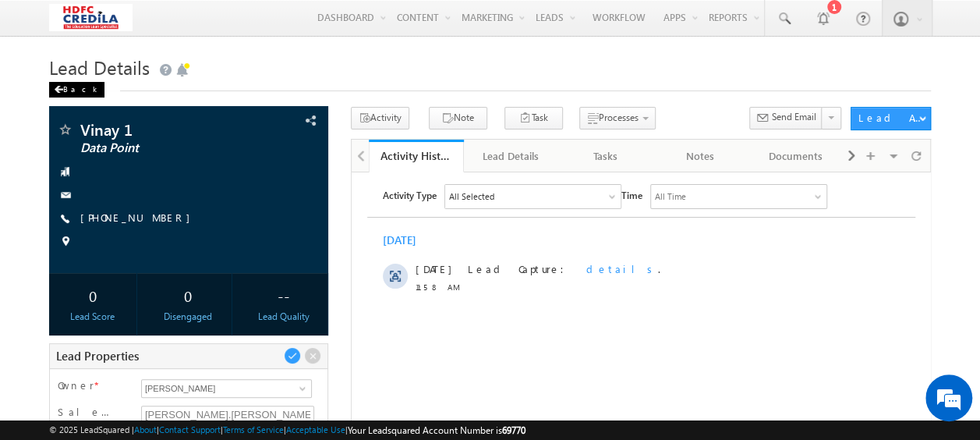
click at [67, 89] on div "Back" at bounding box center [76, 90] width 55 height 16
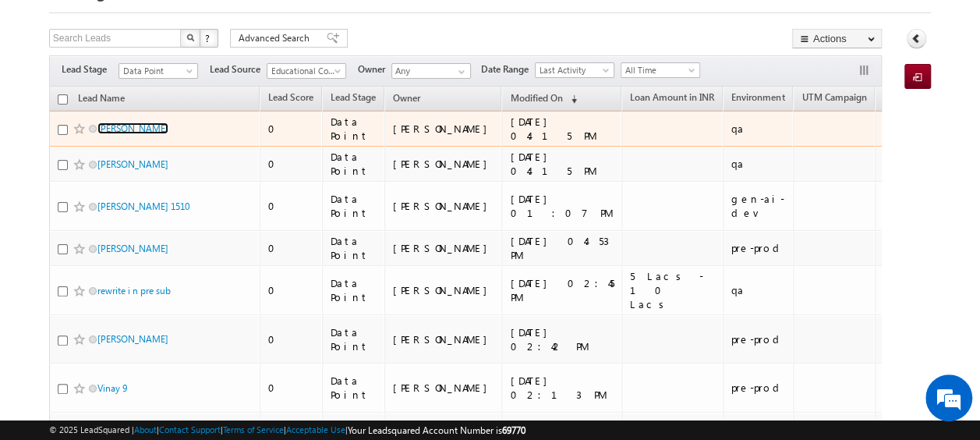
drag, startPoint x: 123, startPoint y: 123, endPoint x: 597, endPoint y: 226, distance: 484.4
click at [123, 123] on link "[PERSON_NAME]" at bounding box center [132, 128] width 71 height 12
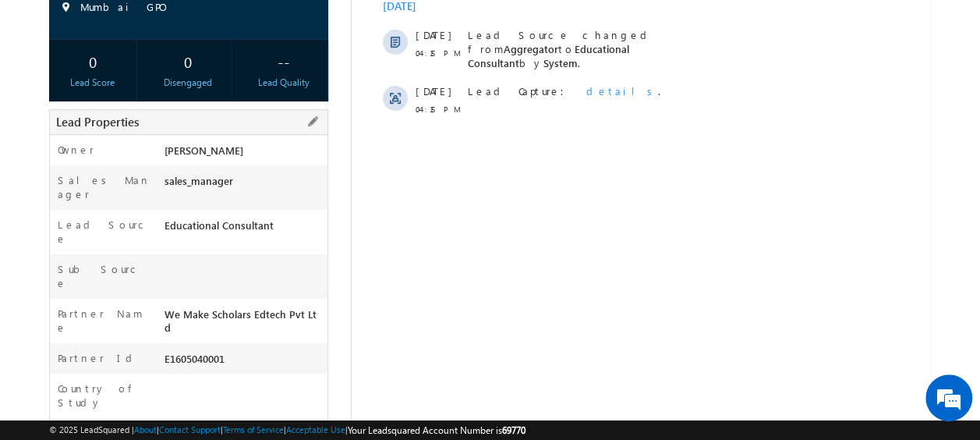
drag, startPoint x: 160, startPoint y: 212, endPoint x: 271, endPoint y: 217, distance: 111.6
click at [271, 217] on div "Lead Source Educational Consultant" at bounding box center [189, 232] width 278 height 44
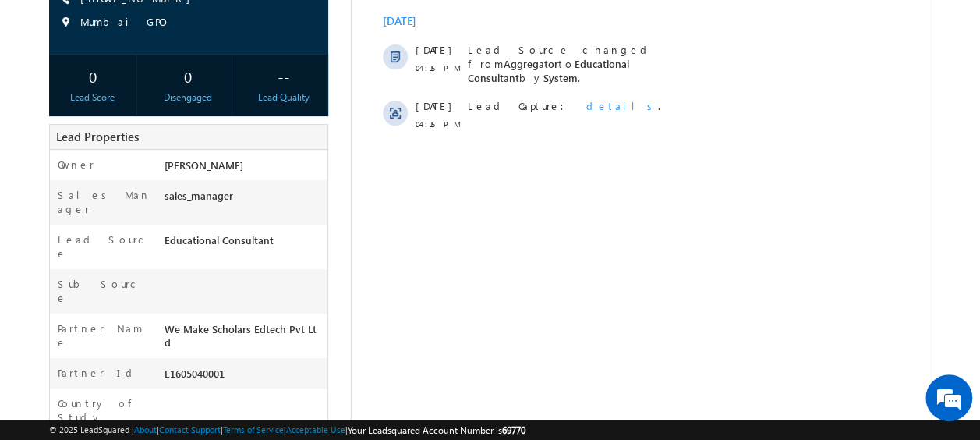
scroll to position [234, 0]
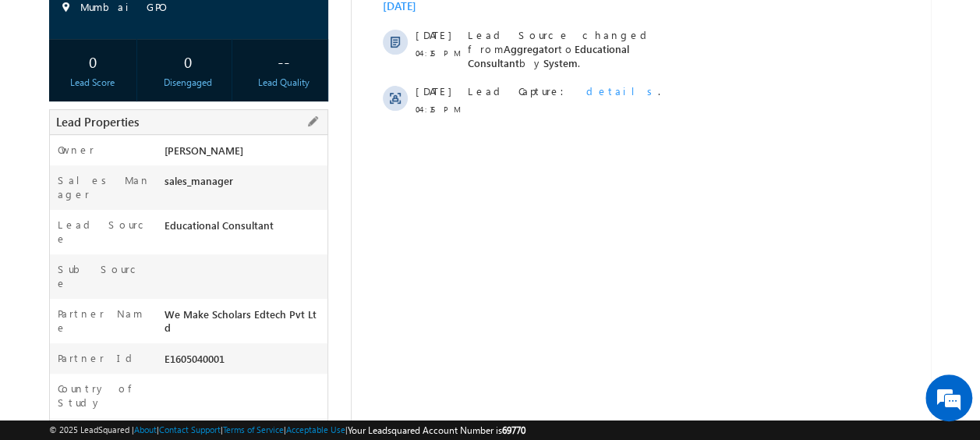
click at [185, 218] on div "Educational Consultant" at bounding box center [244, 229] width 166 height 22
click at [218, 218] on div "Educational Consultant" at bounding box center [244, 229] width 166 height 22
